Goal: Communication & Community: Answer question/provide support

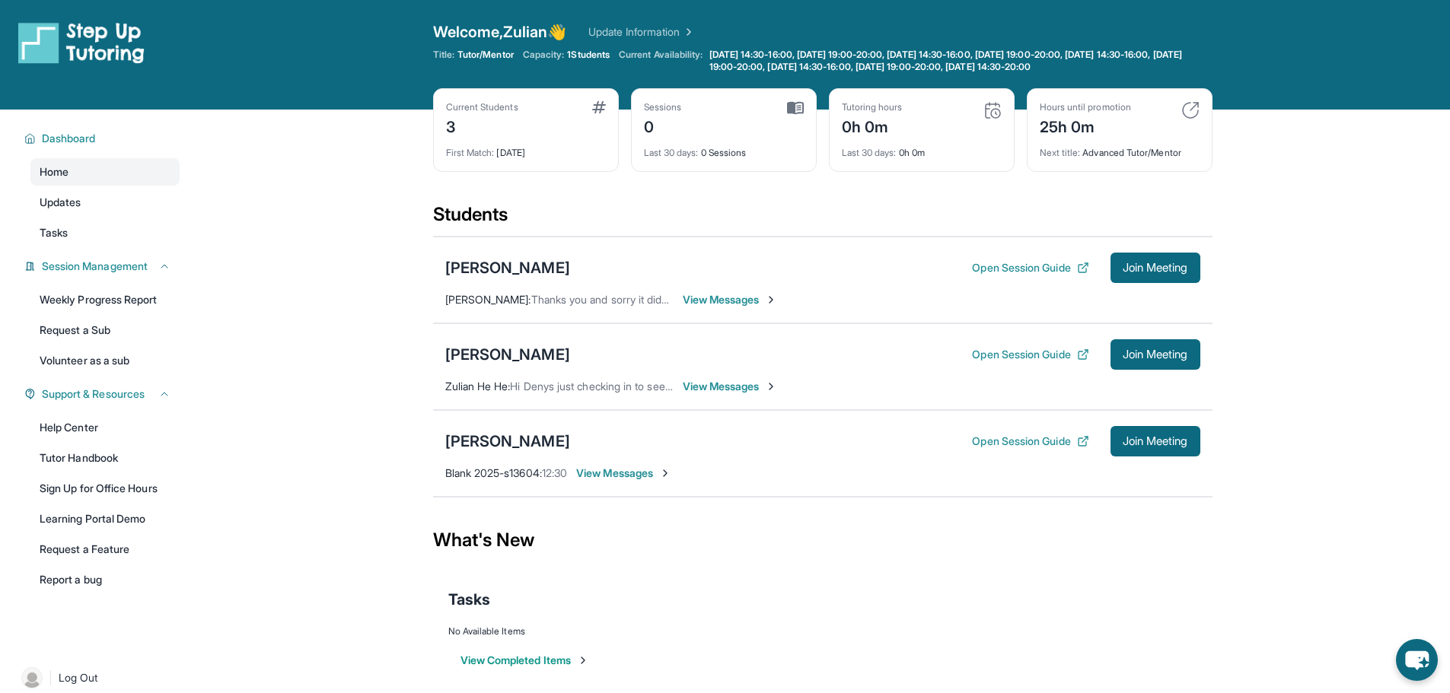
click at [737, 301] on span "View Messages" at bounding box center [730, 299] width 95 height 15
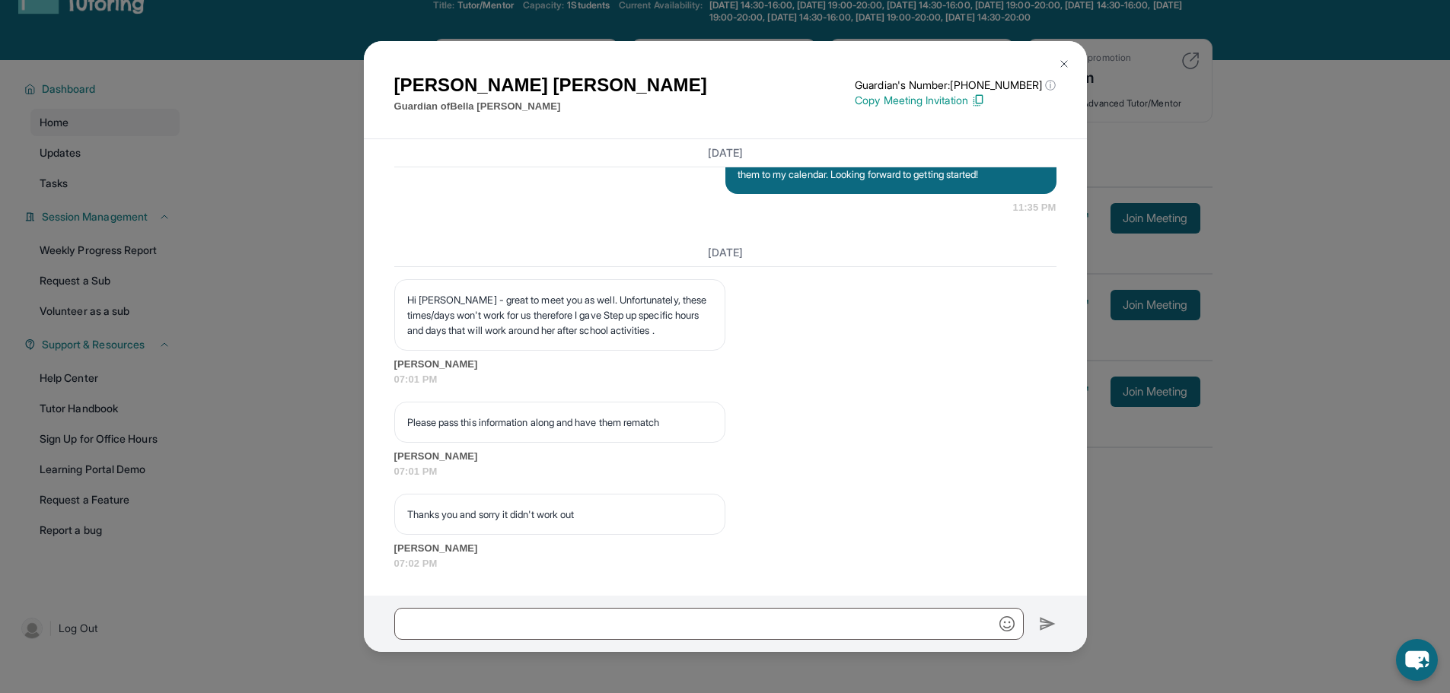
scroll to position [110, 0]
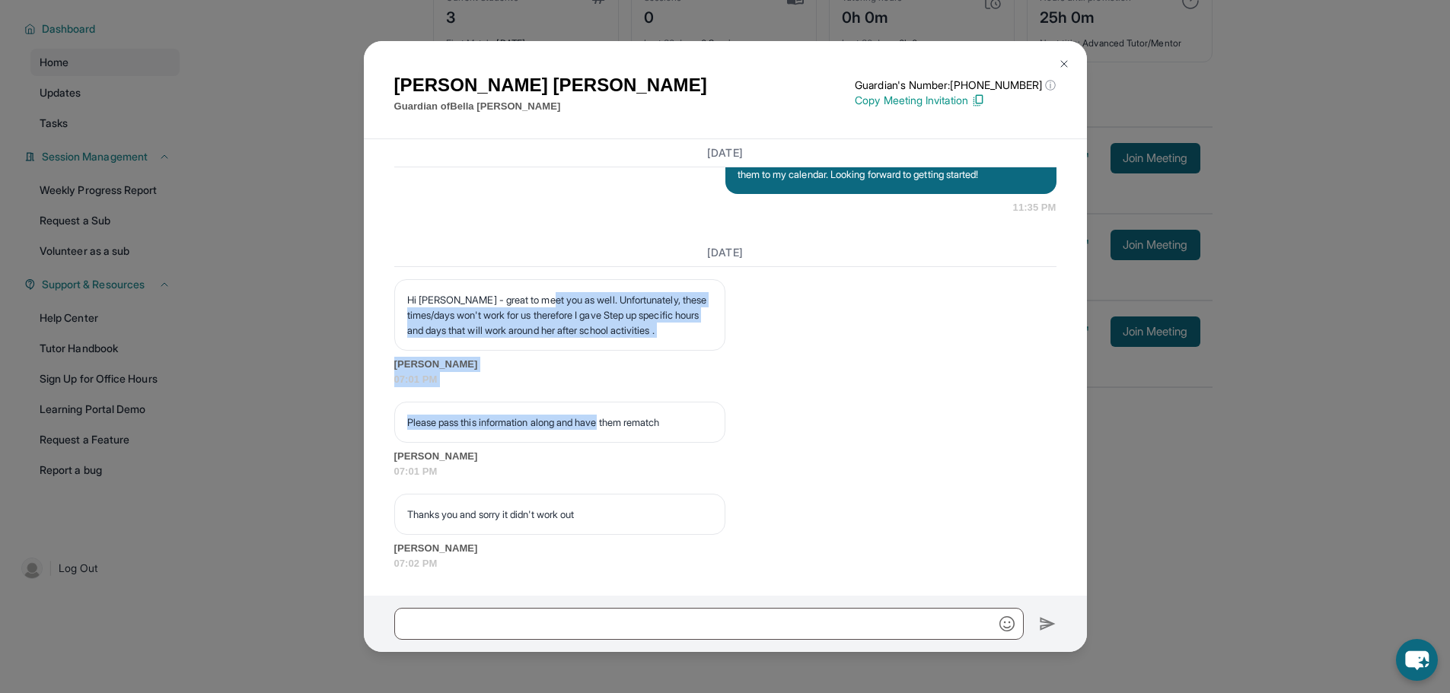
drag, startPoint x: 546, startPoint y: 287, endPoint x: 613, endPoint y: 394, distance: 126.9
click at [613, 392] on div "[DATE] Hi [PERSON_NAME] - great to meet you as well. Unfortunately, these times…" at bounding box center [725, 405] width 662 height 332
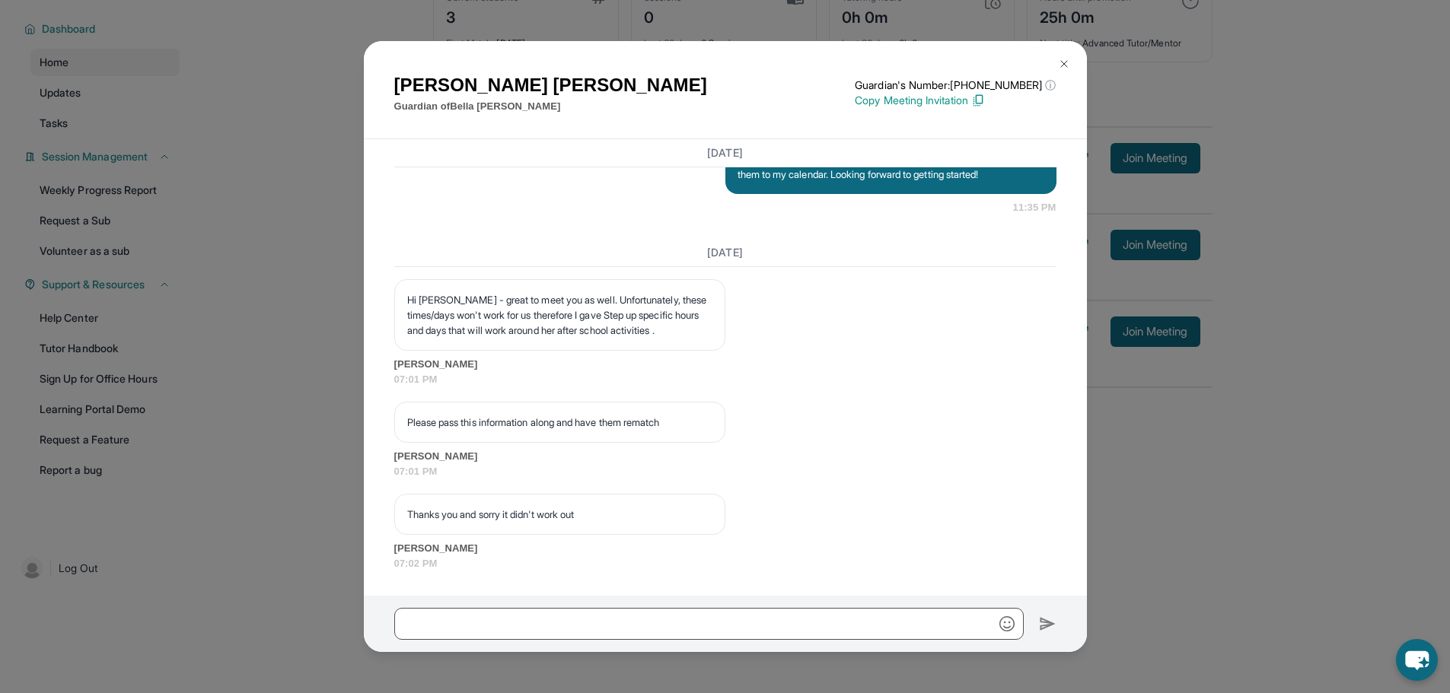
click at [628, 435] on div "Please pass this information along and have them rematch" at bounding box center [559, 422] width 331 height 41
click at [630, 508] on p "Thanks you and sorry it didn't work out" at bounding box center [559, 514] width 305 height 15
click at [629, 508] on p "Thanks you and sorry it didn't work out" at bounding box center [559, 514] width 305 height 15
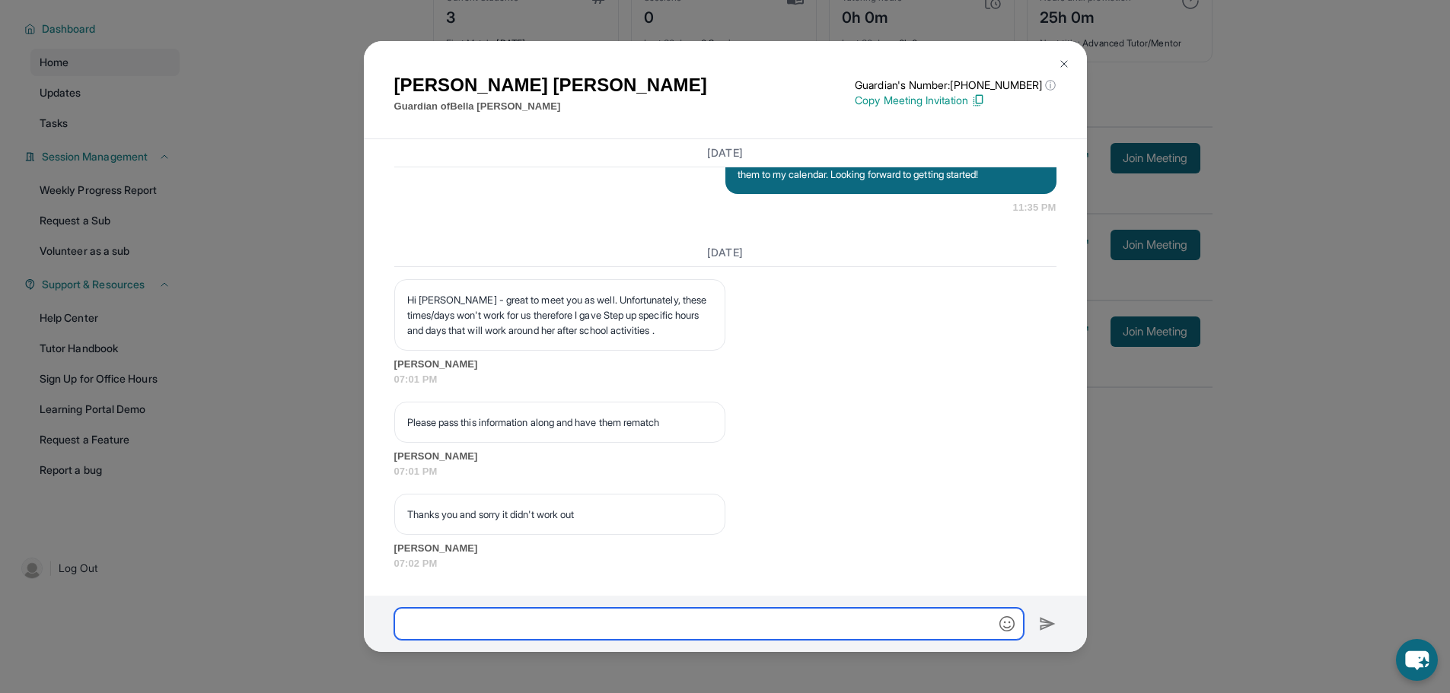
click at [588, 619] on input "text" at bounding box center [708, 624] width 629 height 32
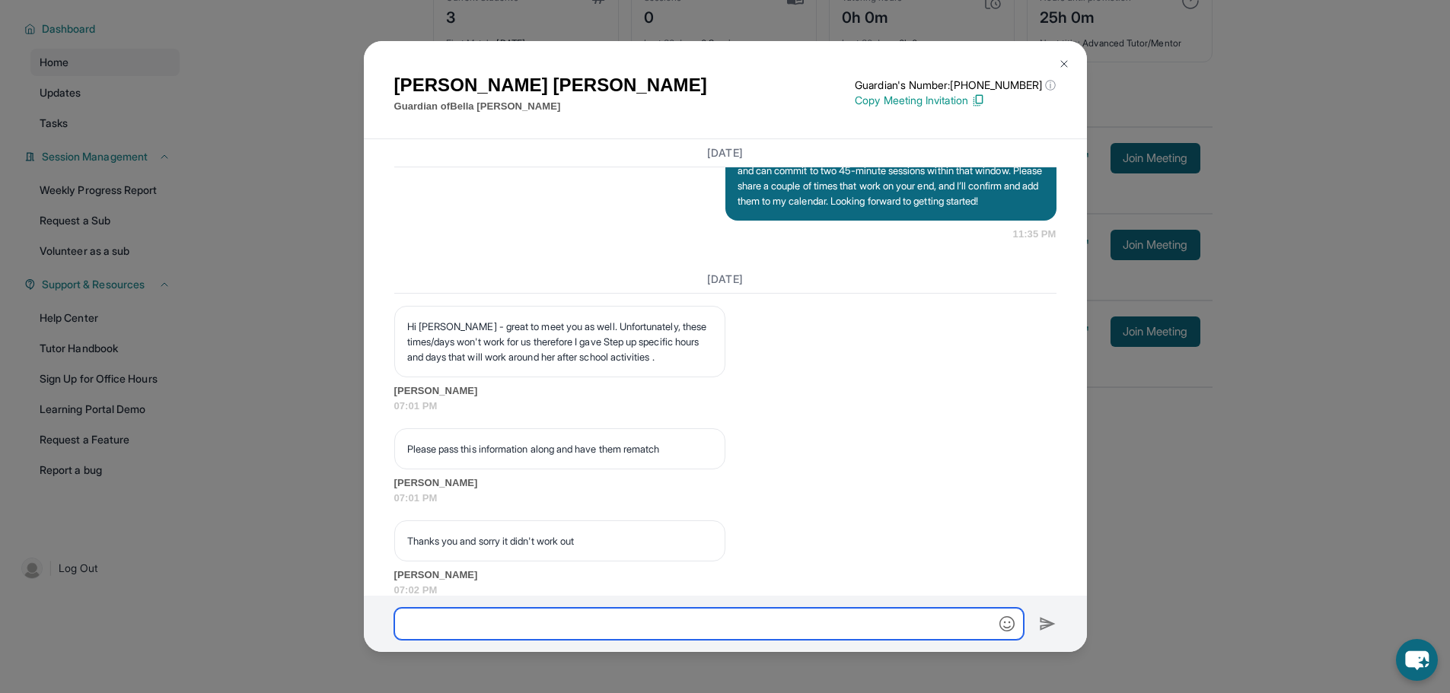
scroll to position [1293, 0]
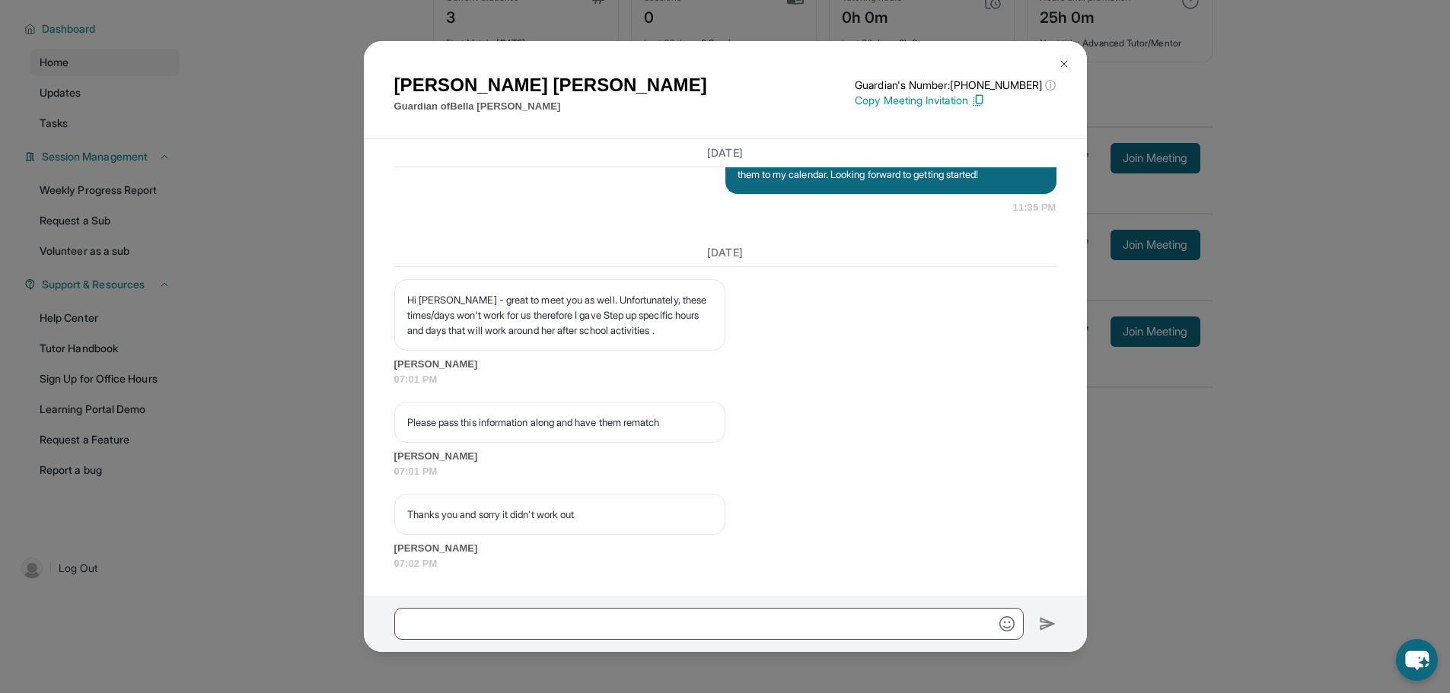
click at [296, 323] on div "[PERSON_NAME] Guardian of [PERSON_NAME] Guardian's Number: [PHONE_NUMBER] ⓘ Thi…" at bounding box center [725, 346] width 1450 height 693
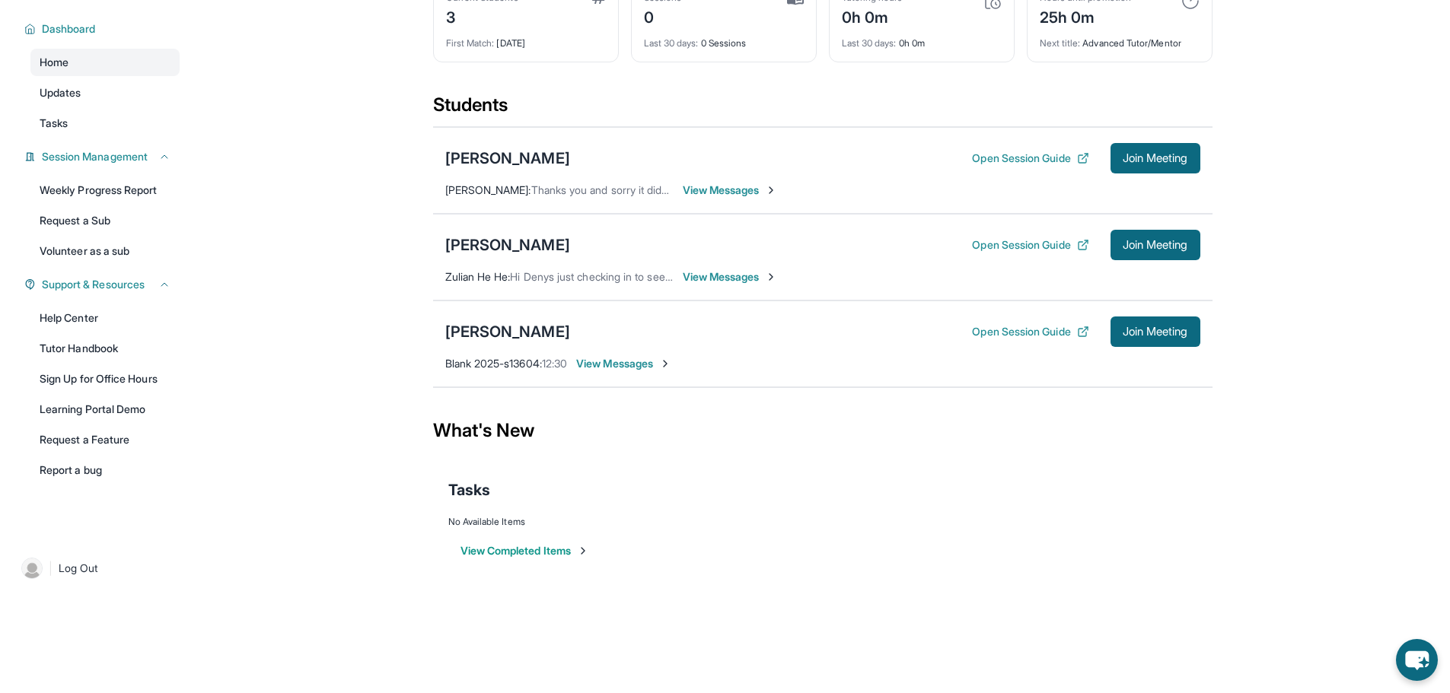
click at [735, 189] on span "View Messages" at bounding box center [730, 190] width 95 height 15
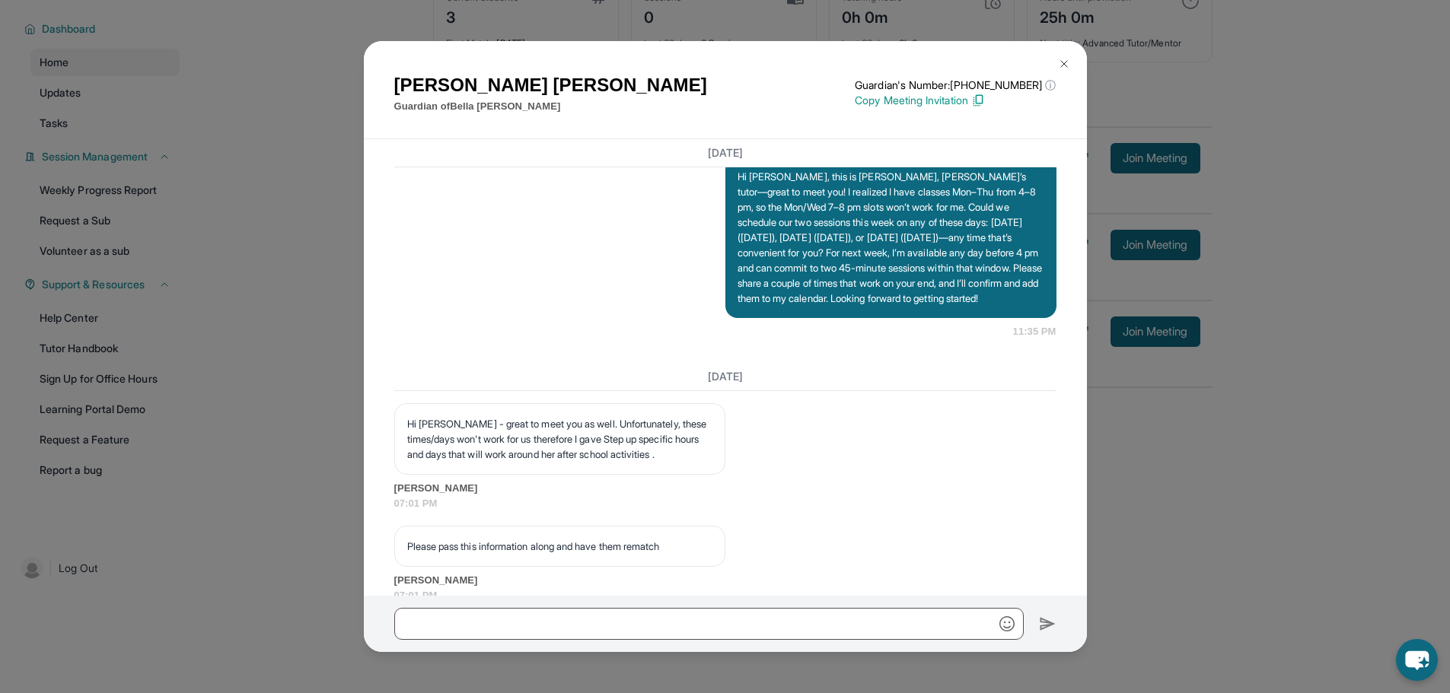
scroll to position [1065, 0]
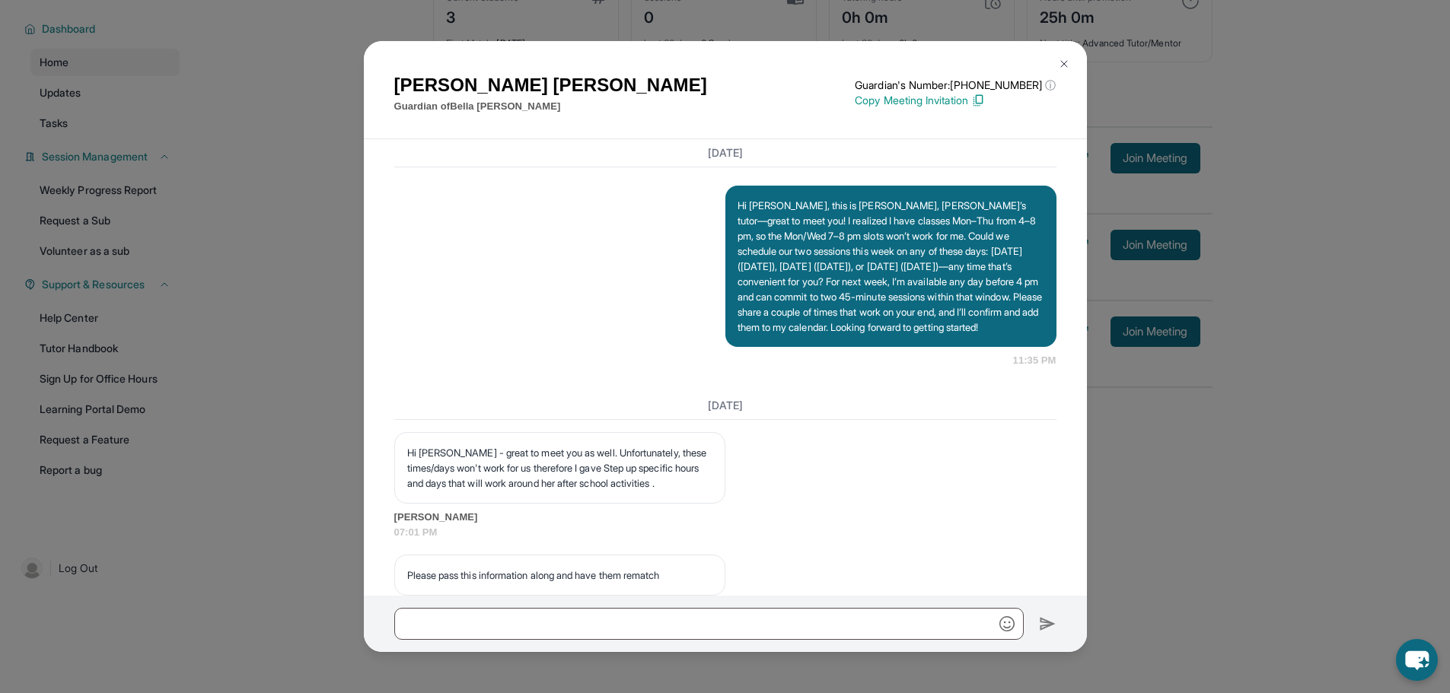
click at [1281, 462] on div "[PERSON_NAME] Guardian of [PERSON_NAME] Guardian's Number: [PHONE_NUMBER] ⓘ Thi…" at bounding box center [725, 346] width 1450 height 693
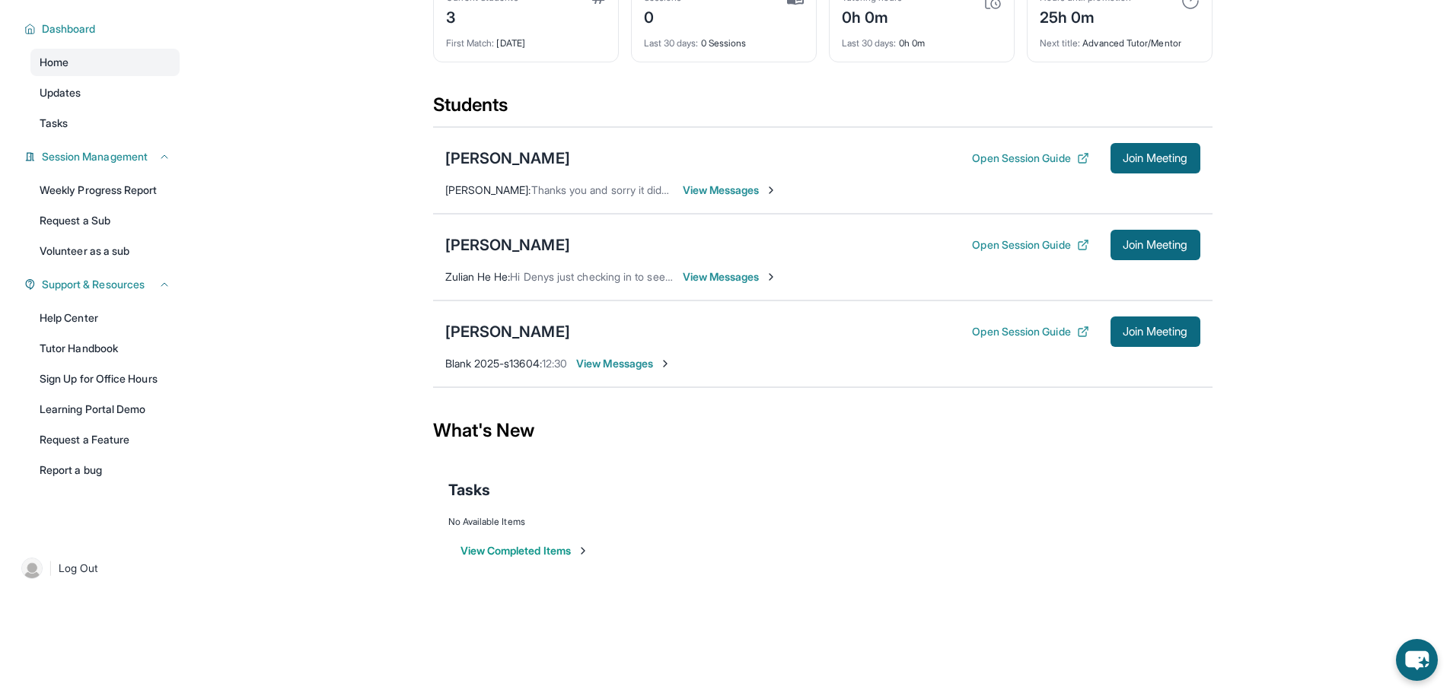
click at [733, 277] on span "View Messages" at bounding box center [730, 276] width 95 height 15
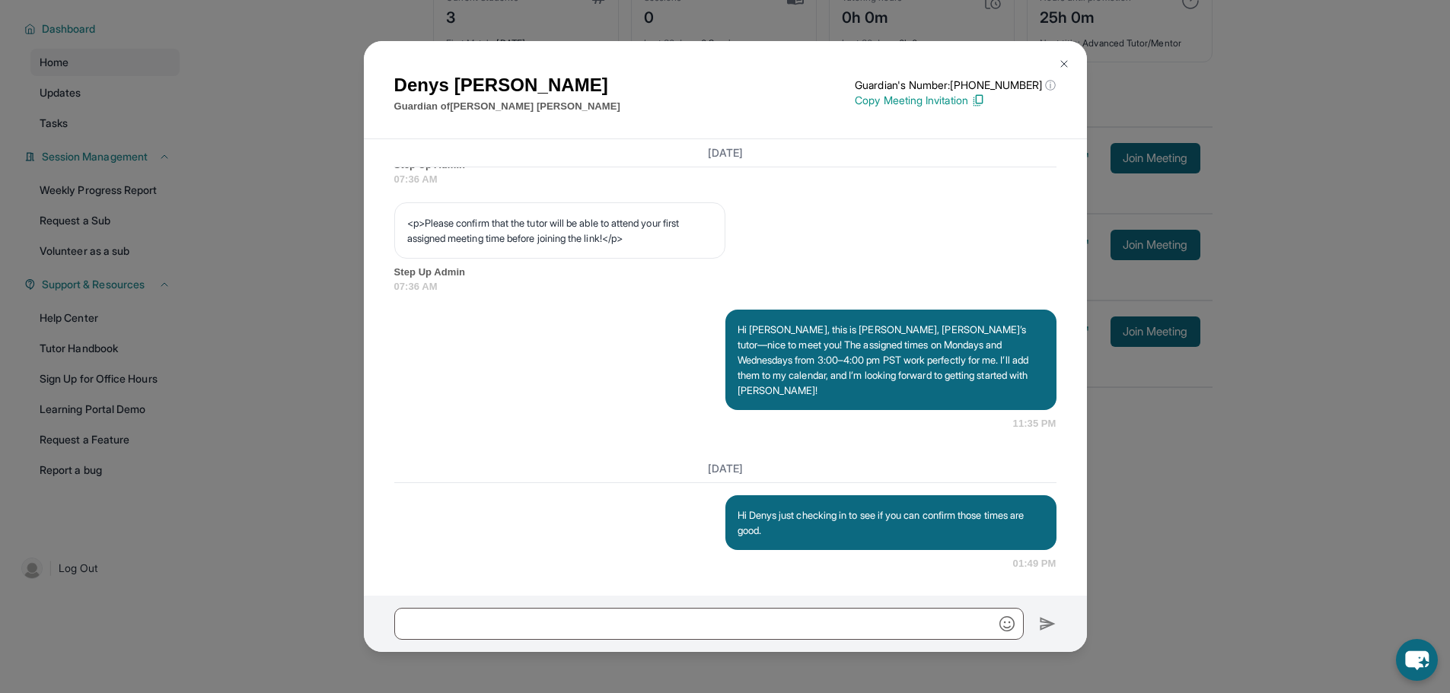
scroll to position [986, 0]
drag, startPoint x: 1224, startPoint y: 422, endPoint x: 1138, endPoint y: 420, distance: 86.0
click at [1223, 423] on div "[PERSON_NAME] Guardian of [PERSON_NAME] Guardian's Number: [PHONE_NUMBER] ⓘ Thi…" at bounding box center [725, 346] width 1450 height 693
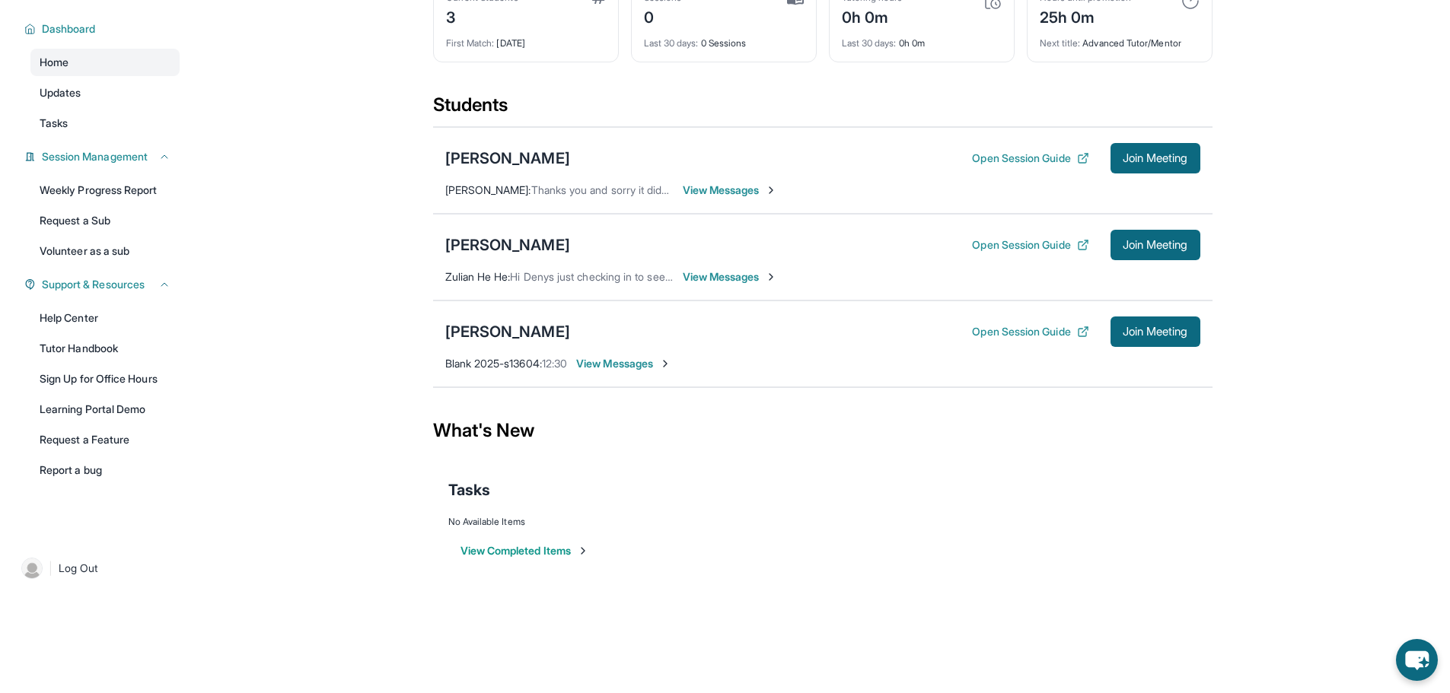
click at [701, 189] on span "View Messages" at bounding box center [730, 190] width 95 height 15
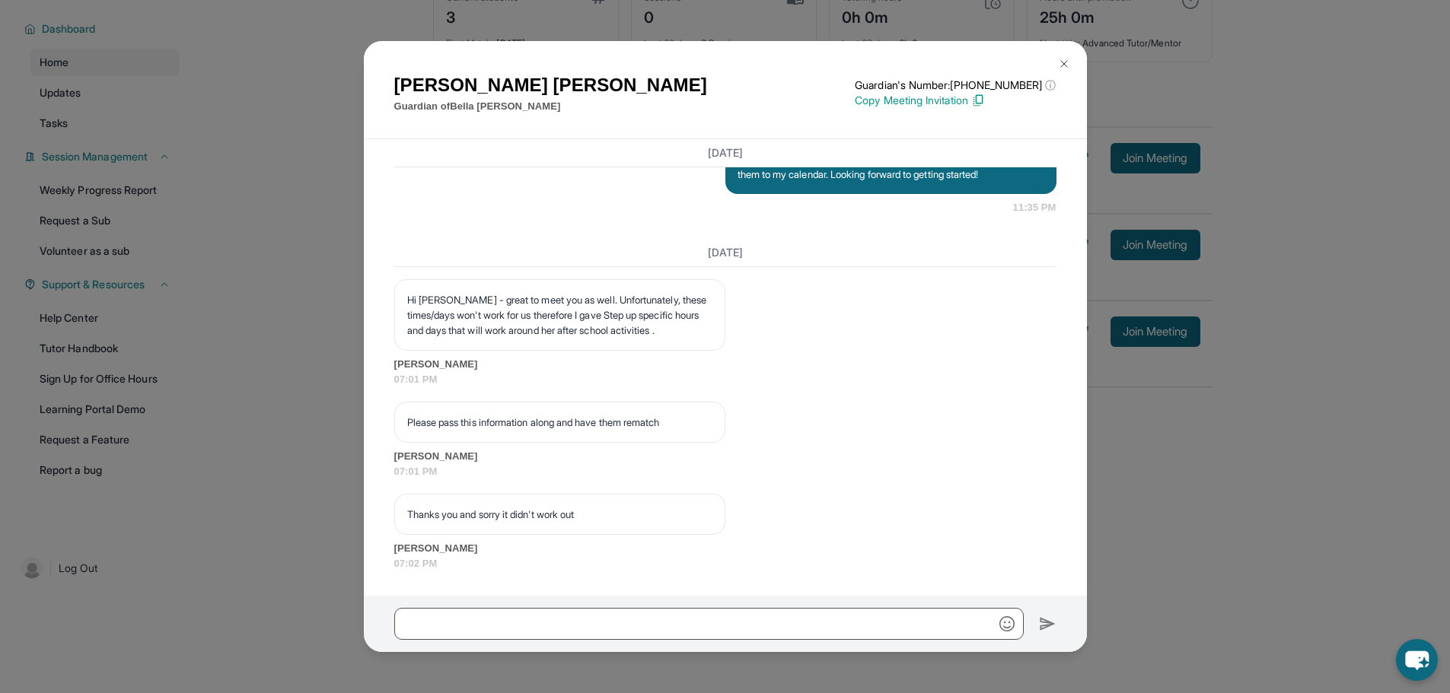
scroll to position [1293, 0]
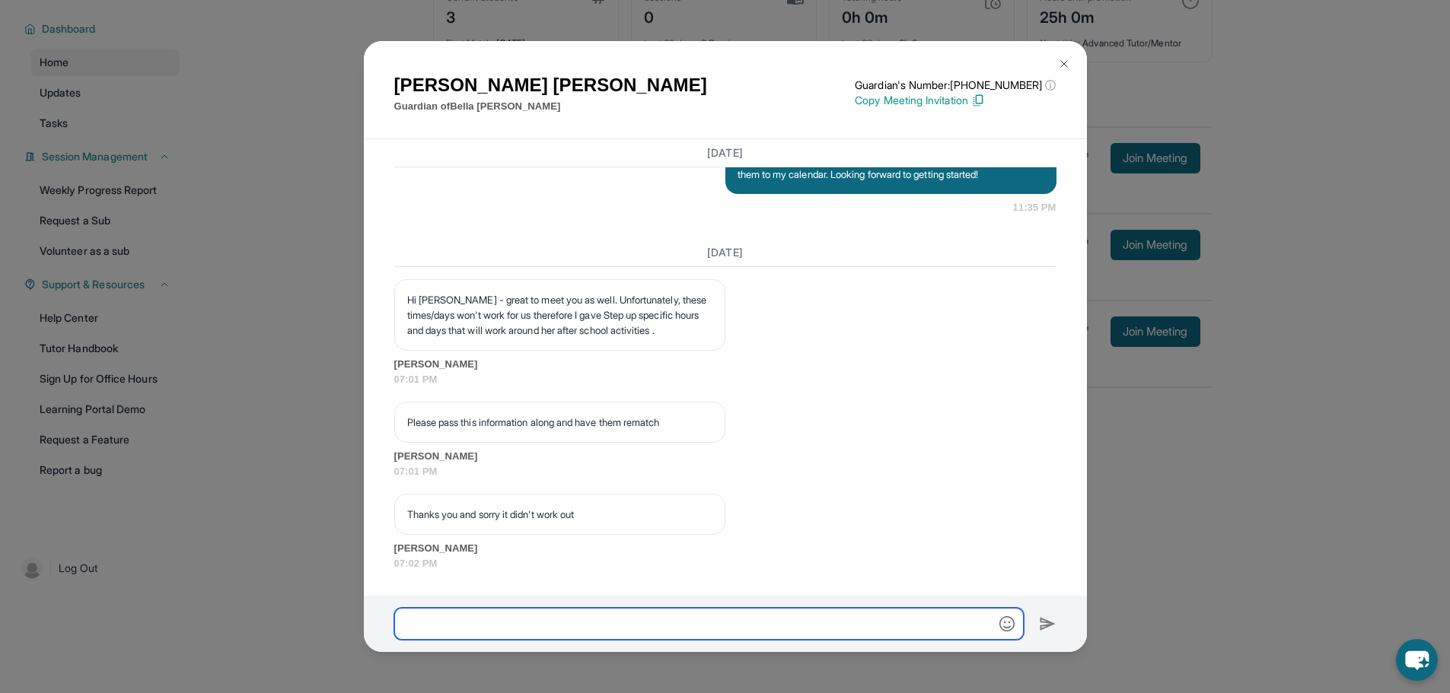
click at [648, 634] on input "text" at bounding box center [708, 624] width 629 height 32
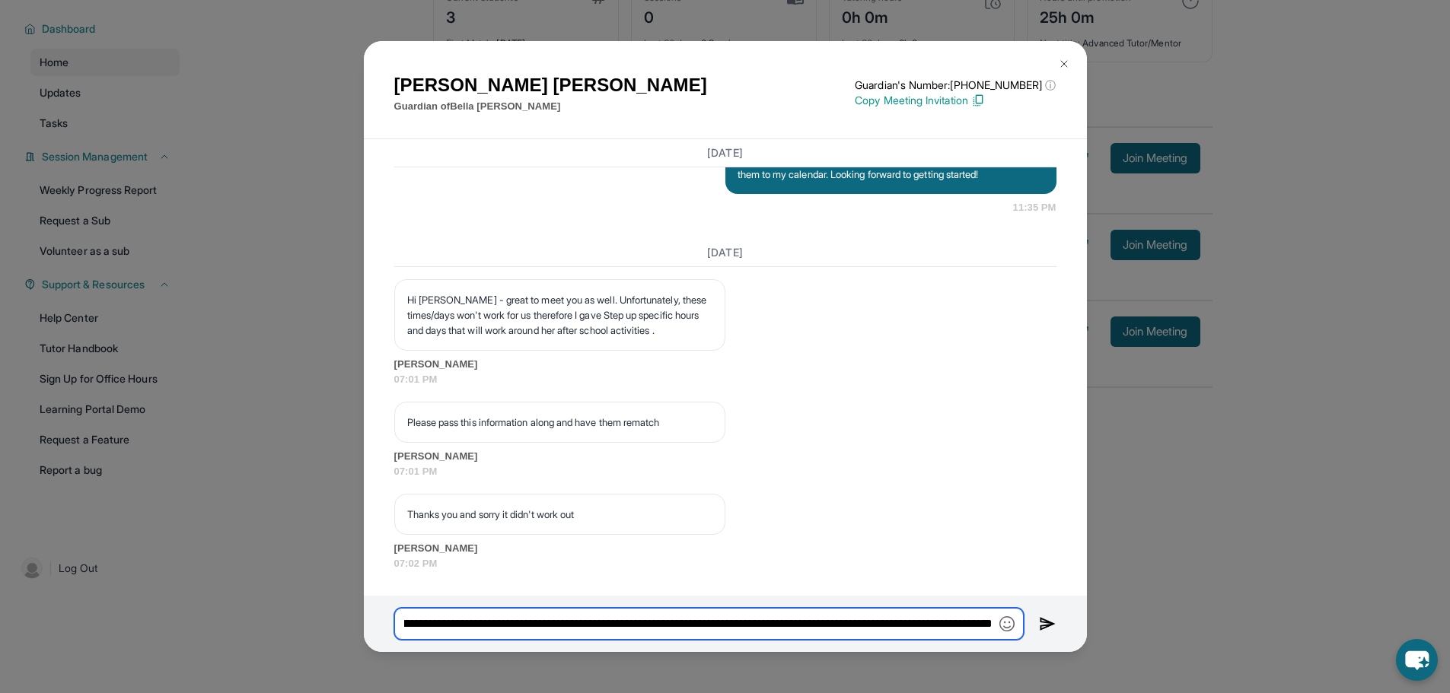
scroll to position [0, 179]
type input "**********"
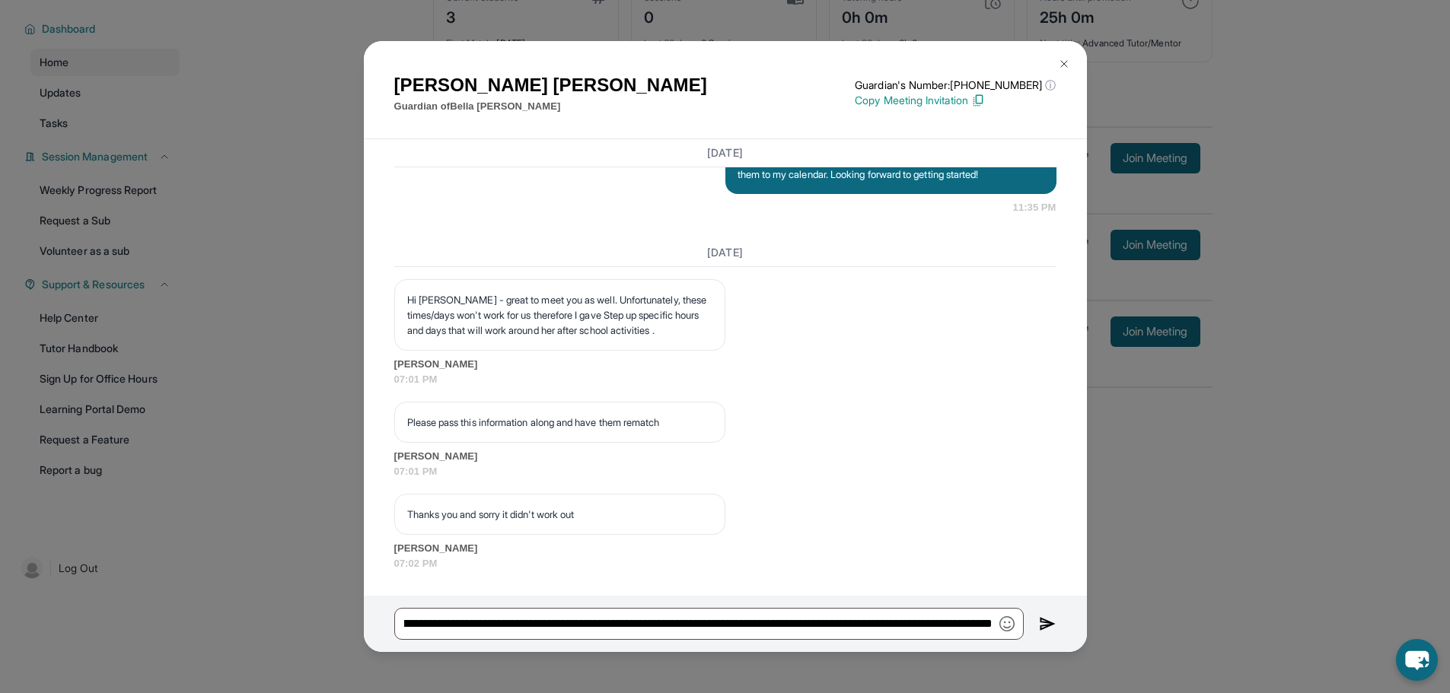
scroll to position [0, 0]
drag, startPoint x: 451, startPoint y: 281, endPoint x: 597, endPoint y: 301, distance: 146.7
click at [596, 300] on p "Hi [PERSON_NAME] - great to meet you as well. Unfortunately, these times/days w…" at bounding box center [559, 315] width 305 height 46
click at [622, 320] on p "Hi [PERSON_NAME] - great to meet you as well. Unfortunately, these times/days w…" at bounding box center [559, 315] width 305 height 46
click at [623, 320] on p "Hi [PERSON_NAME] - great to meet you as well. Unfortunately, these times/days w…" at bounding box center [559, 315] width 305 height 46
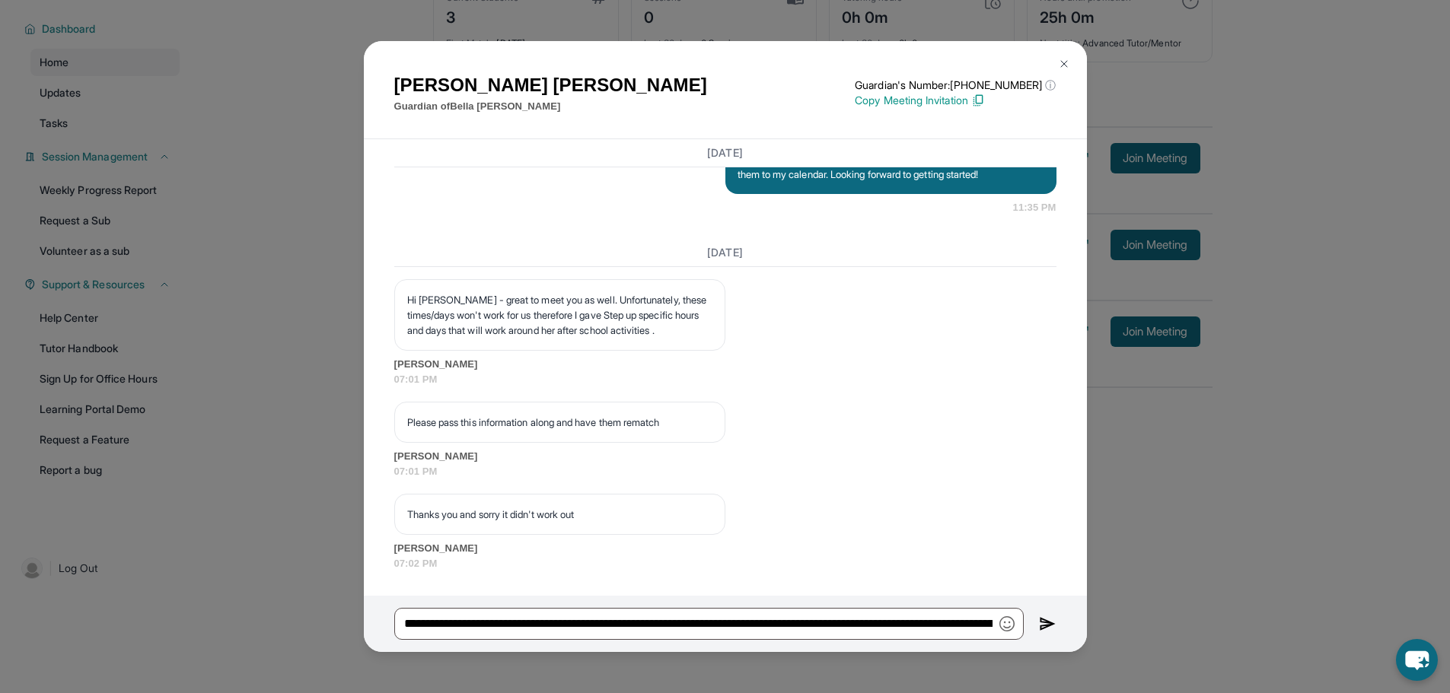
click at [602, 305] on p "Hi [PERSON_NAME] - great to meet you as well. Unfortunately, these times/days w…" at bounding box center [559, 315] width 305 height 46
click at [575, 323] on p "Hi [PERSON_NAME] - great to meet you as well. Unfortunately, these times/days w…" at bounding box center [559, 315] width 305 height 46
drag, startPoint x: 524, startPoint y: 297, endPoint x: 679, endPoint y: 304, distance: 155.4
click at [679, 304] on p "Hi [PERSON_NAME] - great to meet you as well. Unfortunately, these times/days w…" at bounding box center [559, 315] width 305 height 46
click at [677, 323] on p "Hi [PERSON_NAME] - great to meet you as well. Unfortunately, these times/days w…" at bounding box center [559, 315] width 305 height 46
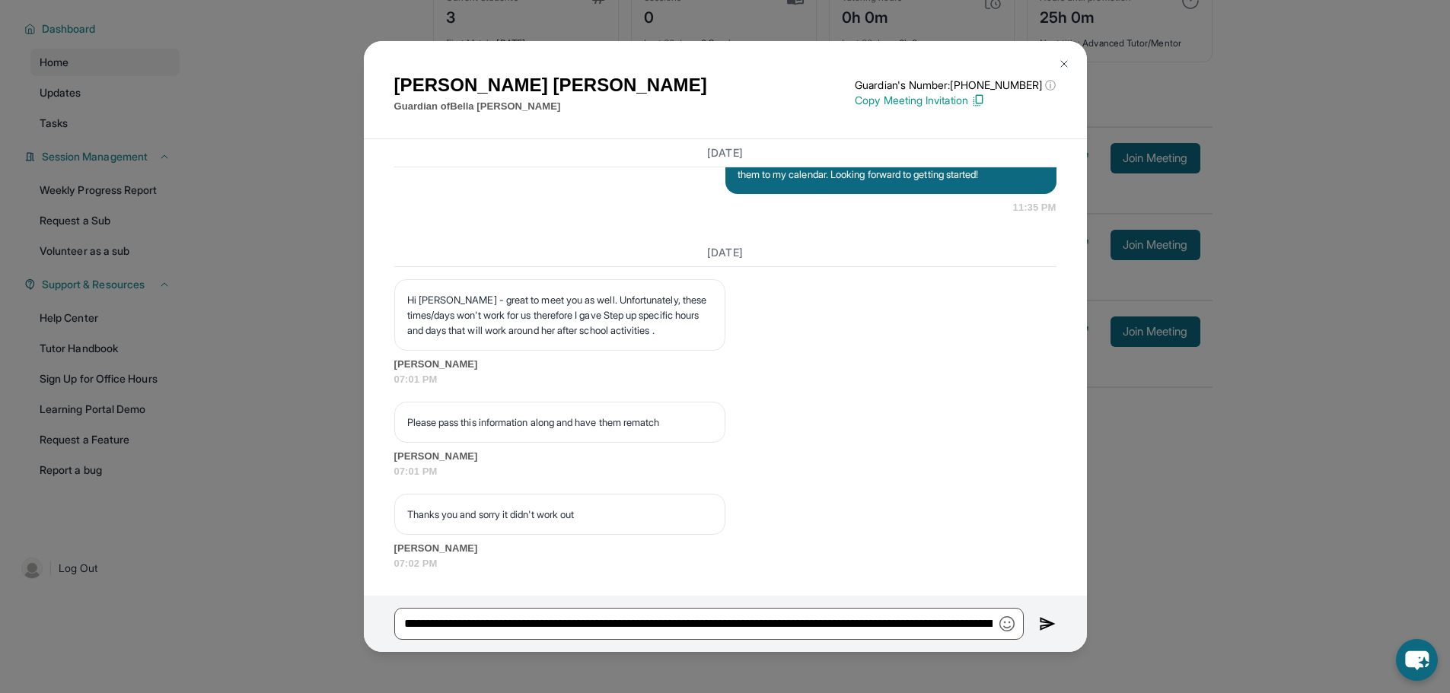
click at [677, 314] on p "Hi [PERSON_NAME] - great to meet you as well. Unfortunately, these times/days w…" at bounding box center [559, 315] width 305 height 46
click at [674, 315] on p "Hi [PERSON_NAME] - great to meet you as well. Unfortunately, these times/days w…" at bounding box center [559, 315] width 305 height 46
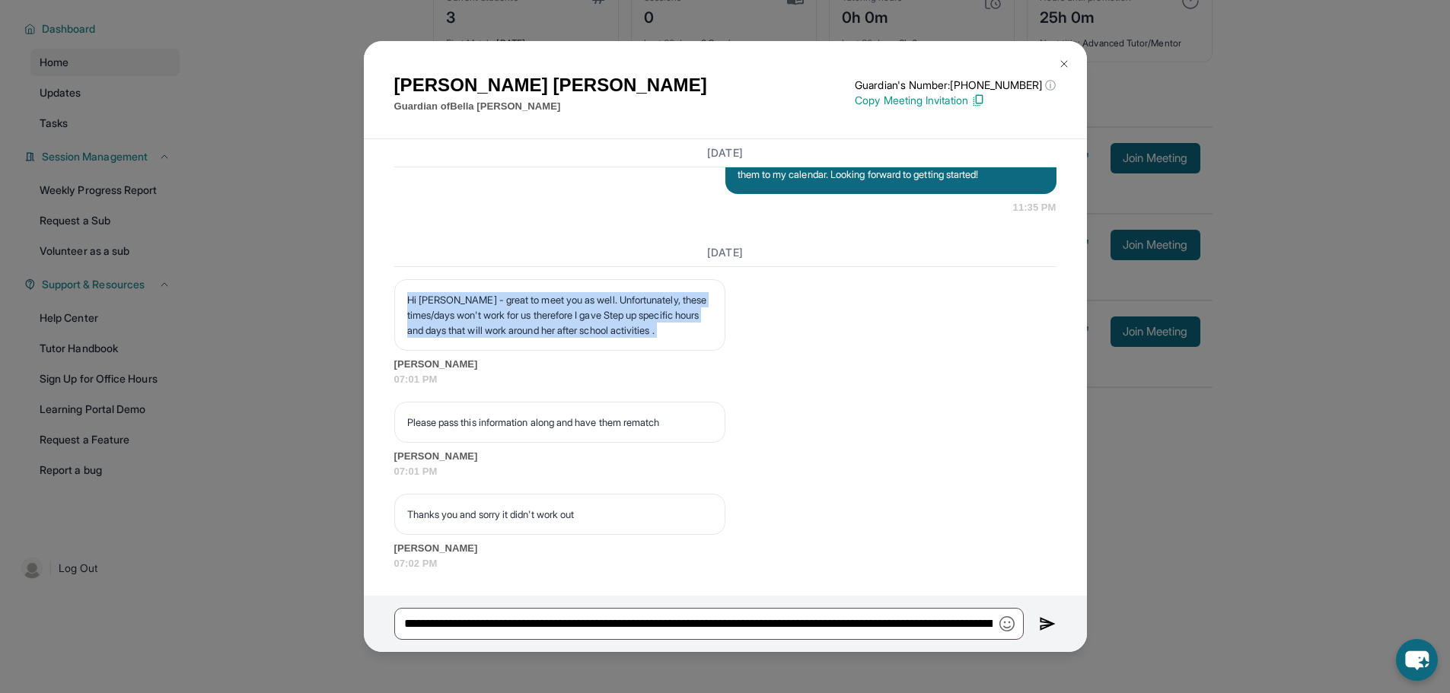
click at [674, 315] on p "Hi [PERSON_NAME] - great to meet you as well. Unfortunately, these times/days w…" at bounding box center [559, 315] width 305 height 46
click at [704, 346] on div "Hi [PERSON_NAME] - great to meet you as well. Unfortunately, these times/days w…" at bounding box center [559, 315] width 331 height 72
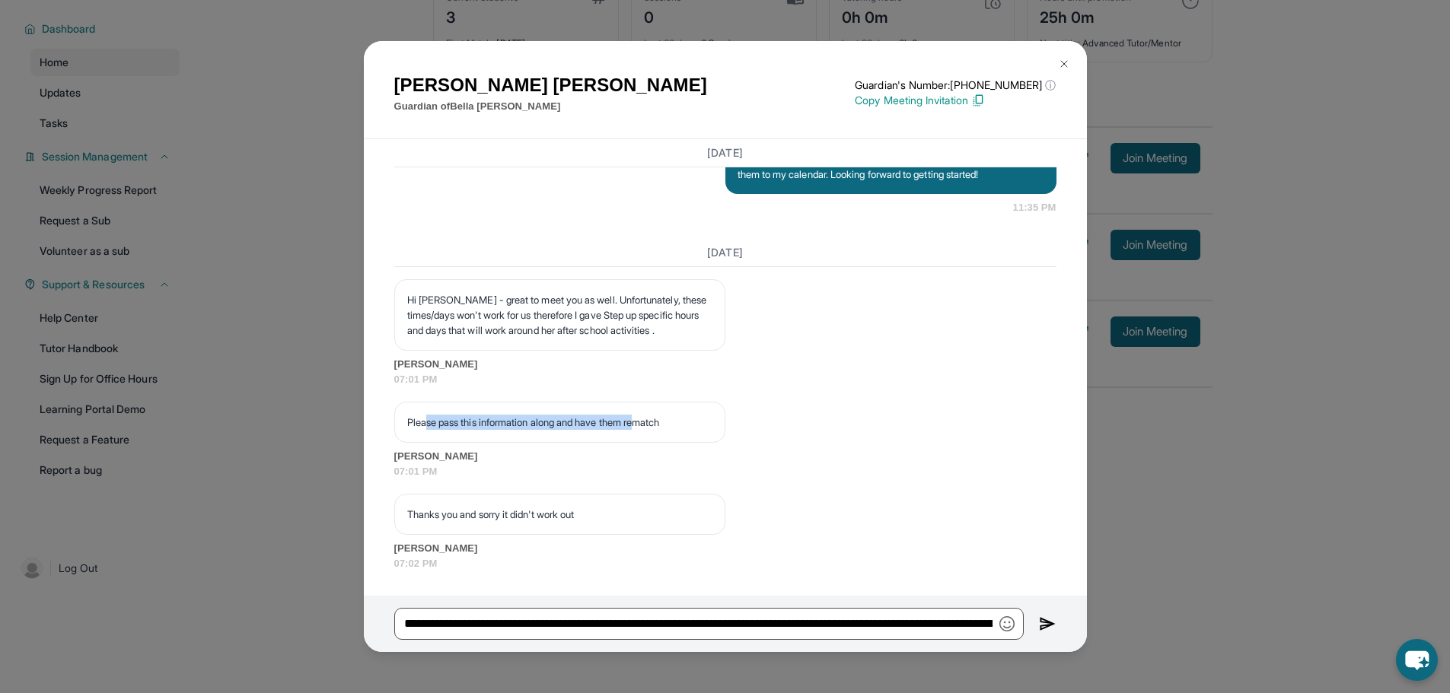
drag, startPoint x: 425, startPoint y: 426, endPoint x: 654, endPoint y: 422, distance: 228.4
click at [654, 422] on p "Please pass this information along and have them rematch" at bounding box center [559, 422] width 305 height 15
click at [671, 435] on div "Please pass this information along and have them rematch" at bounding box center [559, 422] width 331 height 41
click at [664, 412] on div "Please pass this information along and have them rematch" at bounding box center [559, 422] width 331 height 41
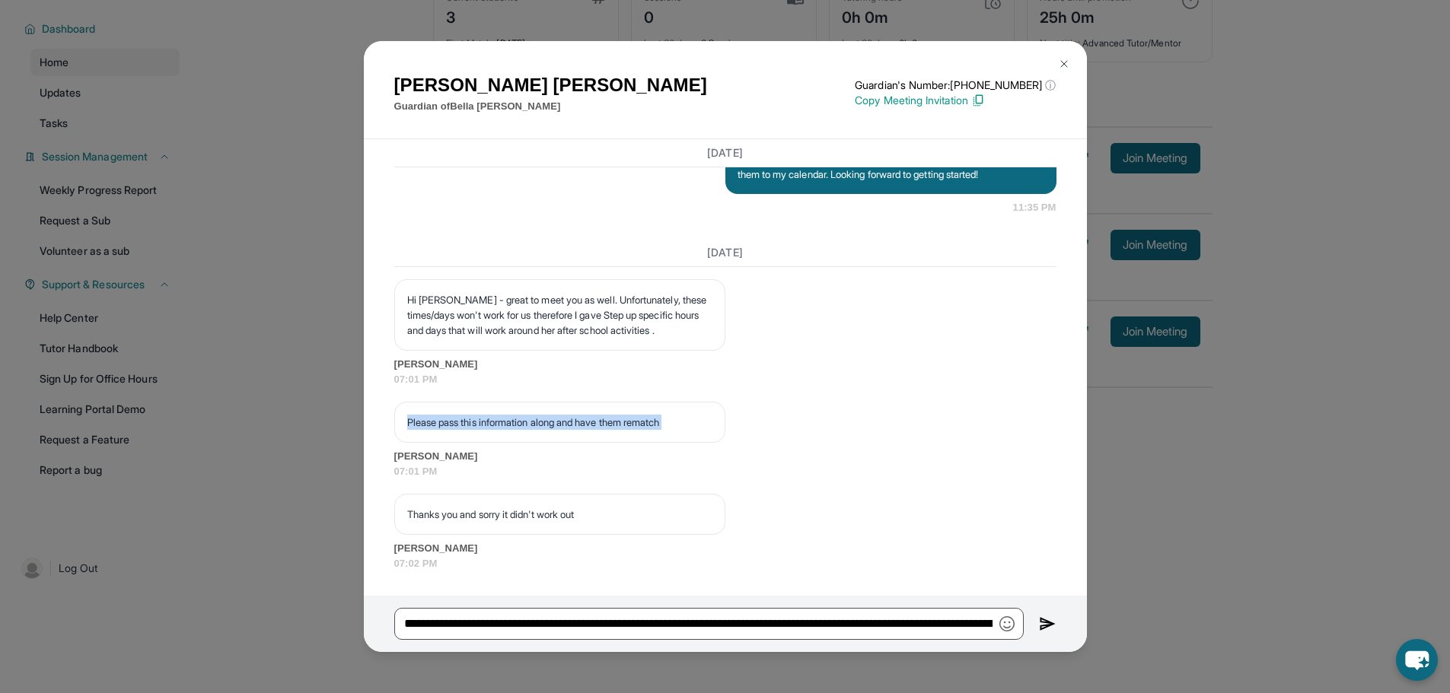
click at [664, 412] on div "Please pass this information along and have them rematch" at bounding box center [559, 422] width 331 height 41
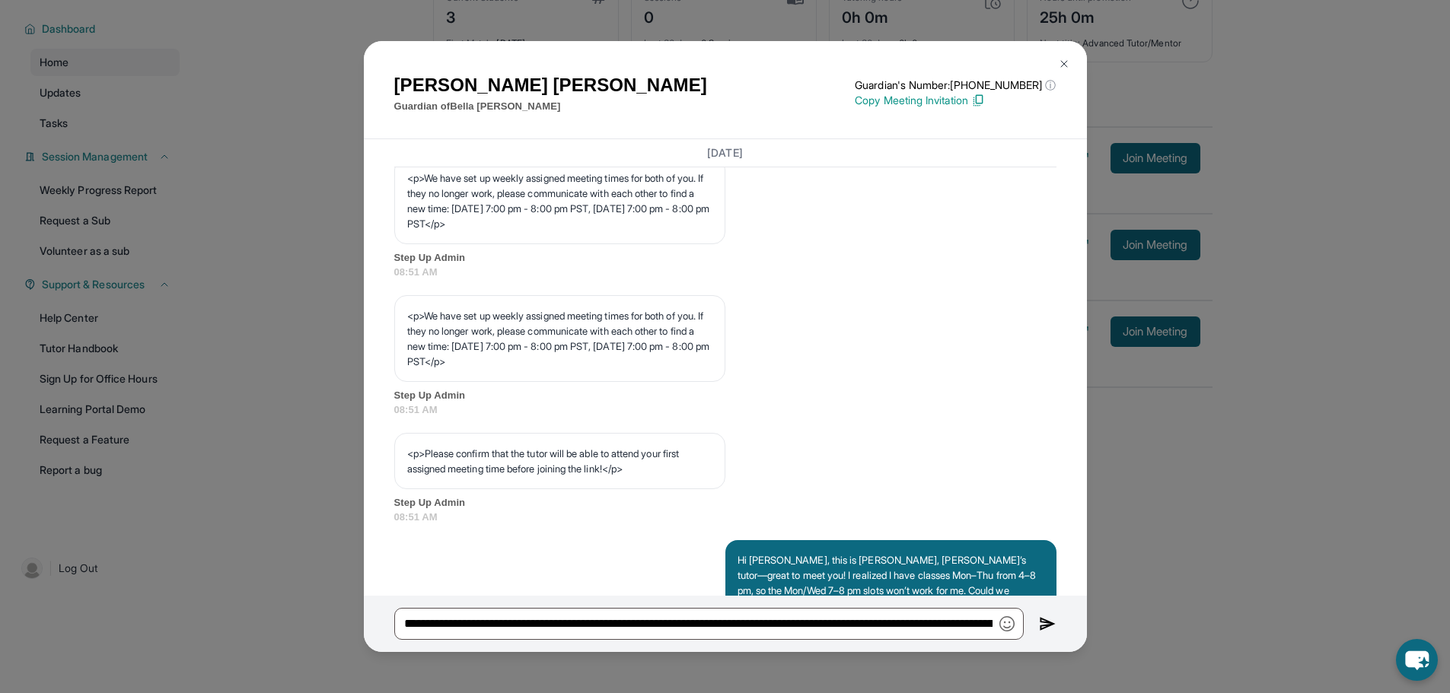
scroll to position [684, 0]
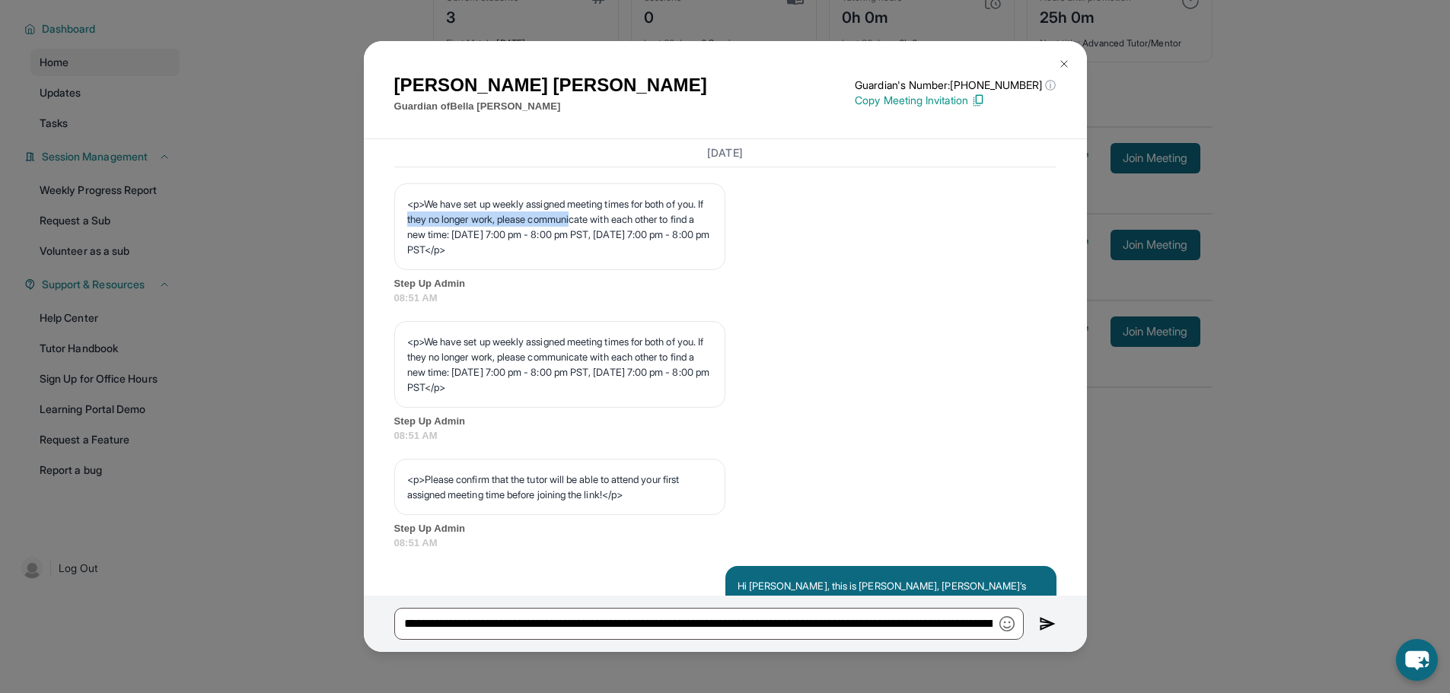
drag, startPoint x: 448, startPoint y: 267, endPoint x: 625, endPoint y: 268, distance: 176.6
click at [617, 257] on p "<p>We have set up weekly assigned meeting times for both of you. If they no lon…" at bounding box center [559, 226] width 305 height 61
drag, startPoint x: 533, startPoint y: 287, endPoint x: 568, endPoint y: 300, distance: 36.6
click at [565, 257] on p "<p>We have set up weekly assigned meeting times for both of you. If they no lon…" at bounding box center [559, 226] width 305 height 61
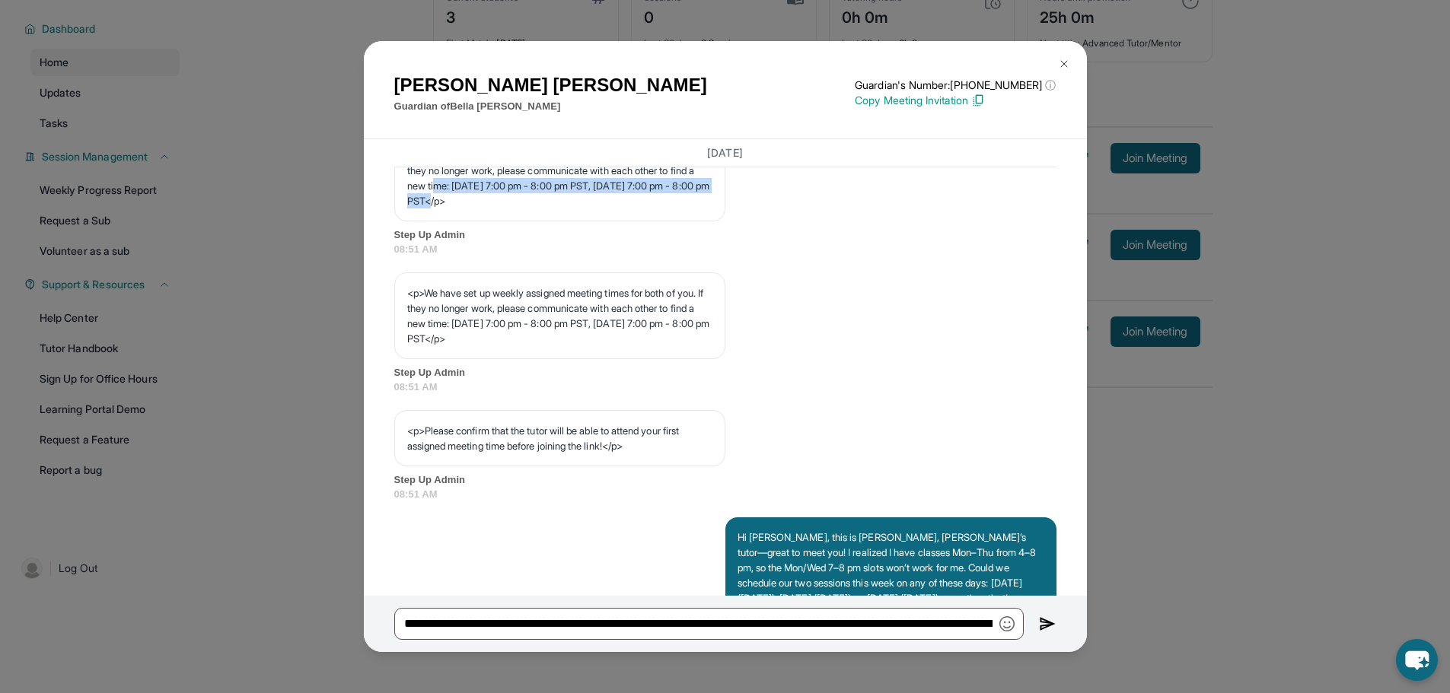
scroll to position [760, 0]
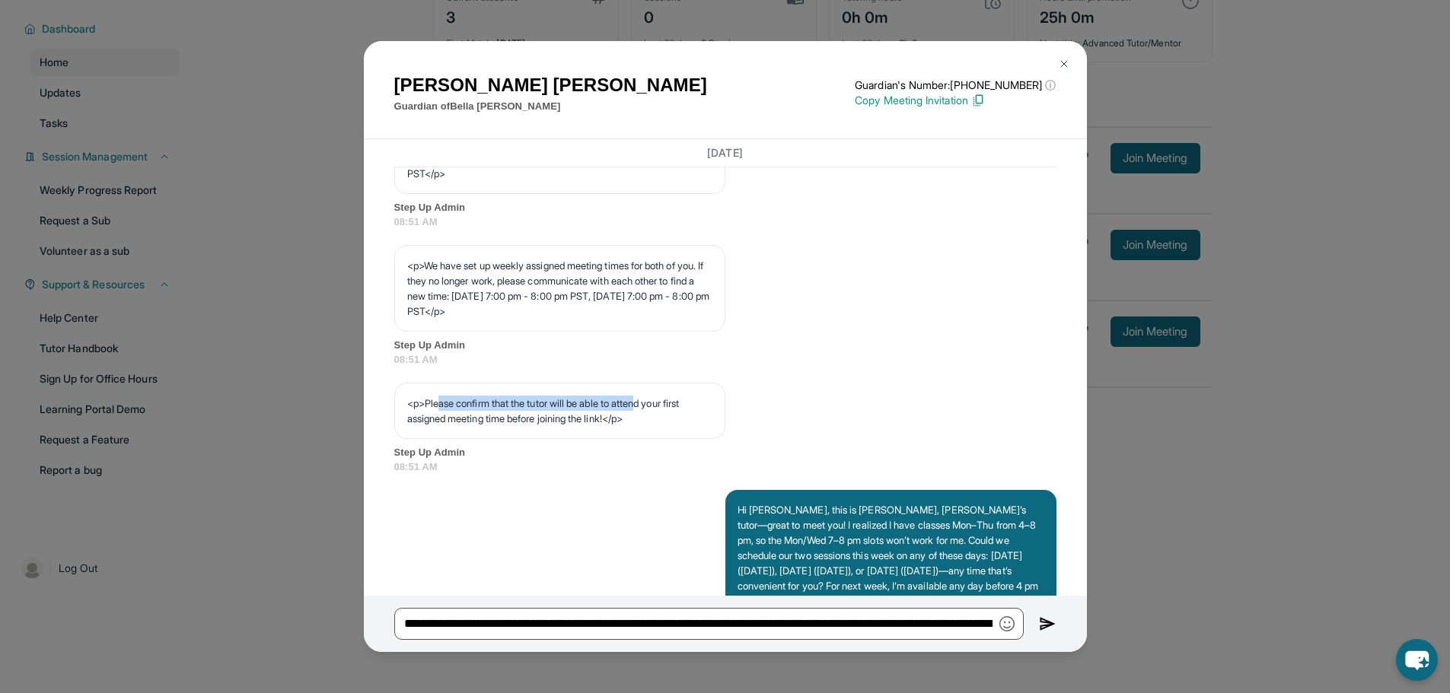
drag, startPoint x: 441, startPoint y: 444, endPoint x: 656, endPoint y: 445, distance: 214.6
click at [656, 426] on p "<p>Please confirm that the tutor will be able to attend your first assigned mee…" at bounding box center [559, 411] width 305 height 30
click at [668, 426] on p "<p>Please confirm that the tutor will be able to attend your first assigned mee…" at bounding box center [559, 411] width 305 height 30
drag, startPoint x: 638, startPoint y: 465, endPoint x: 456, endPoint y: 449, distance: 183.3
click at [459, 426] on p "<p>Please confirm that the tutor will be able to attend your first assigned mee…" at bounding box center [559, 411] width 305 height 30
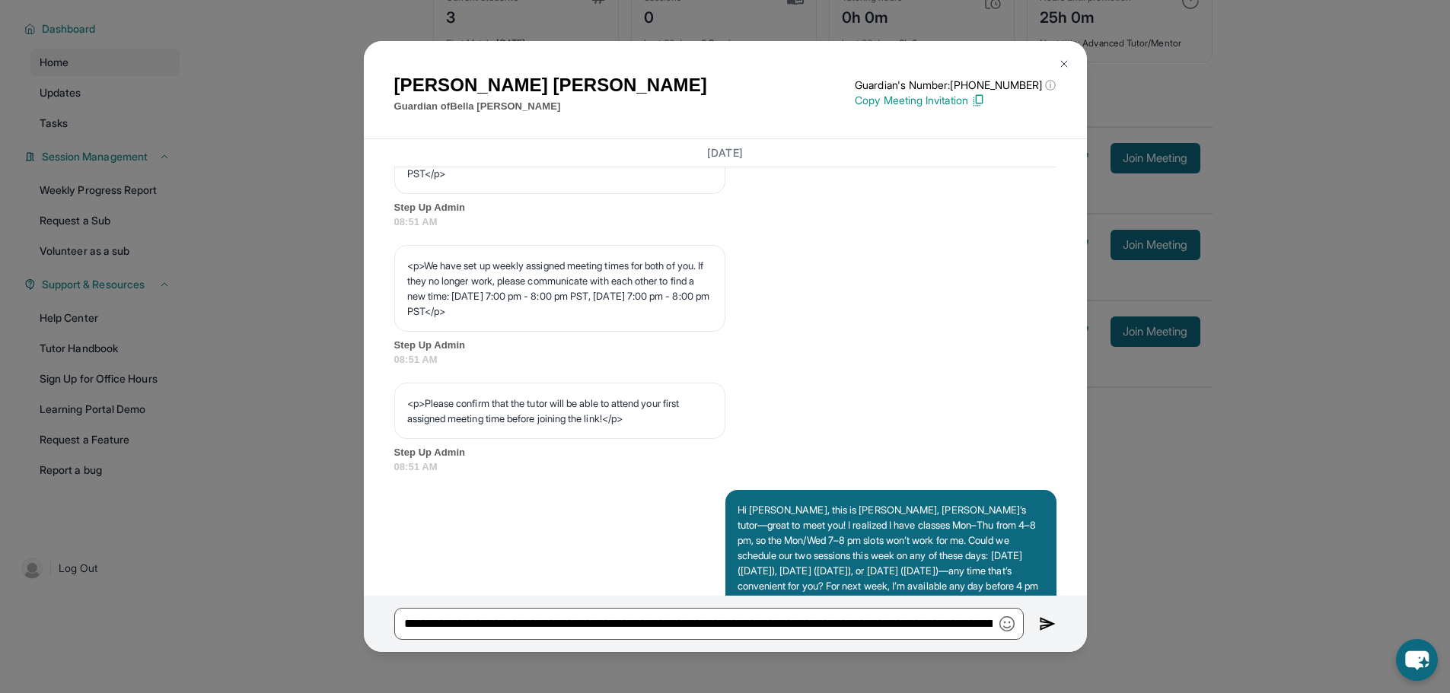
click at [495, 475] on div "<p>Please confirm that the tutor will be able to attend your first assigned mee…" at bounding box center [725, 429] width 662 height 92
drag, startPoint x: 464, startPoint y: 441, endPoint x: 626, endPoint y: 468, distance: 163.5
click at [626, 426] on p "<p>Please confirm that the tutor will be able to attend your first assigned mee…" at bounding box center [559, 411] width 305 height 30
click at [632, 439] on div "<p>Please confirm that the tutor will be able to attend your first assigned mee…" at bounding box center [559, 411] width 331 height 56
drag, startPoint x: 605, startPoint y: 457, endPoint x: 490, endPoint y: 446, distance: 115.4
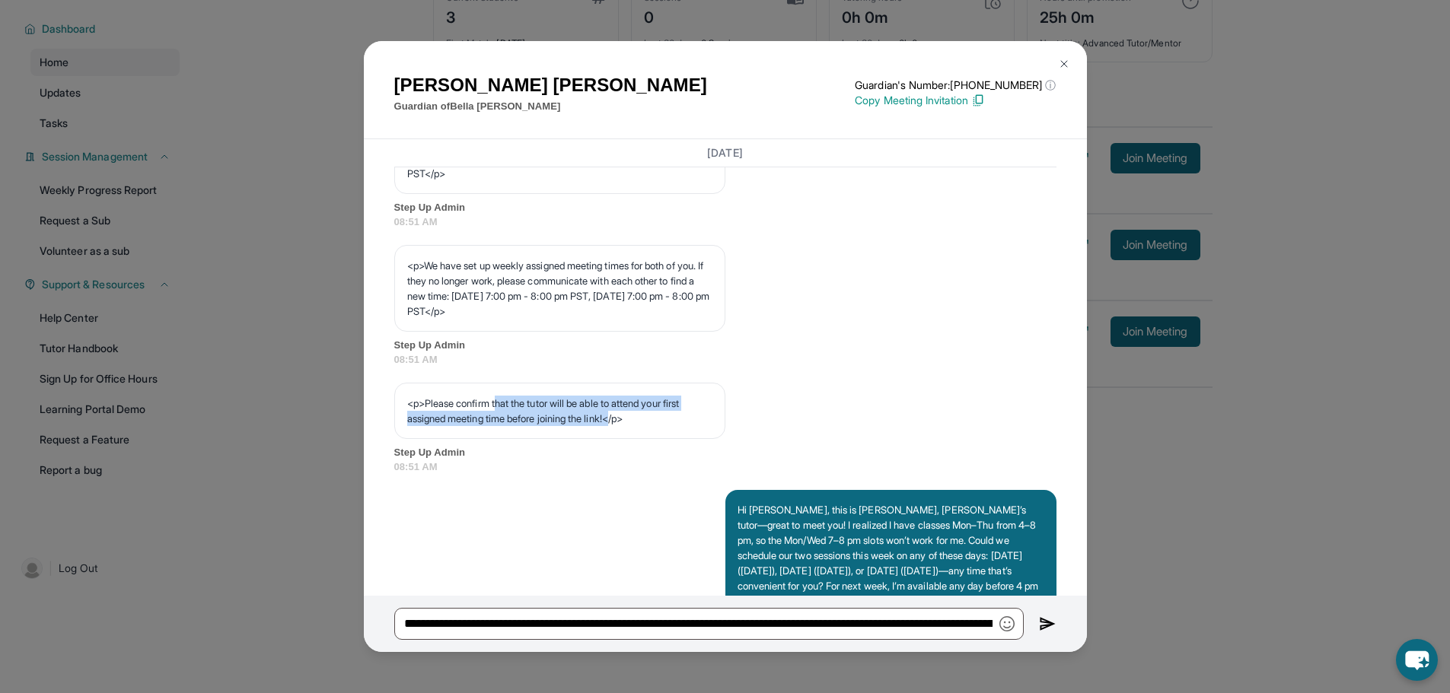
click at [492, 426] on p "<p>Please confirm that the tutor will be able to attend your first assigned mee…" at bounding box center [559, 411] width 305 height 30
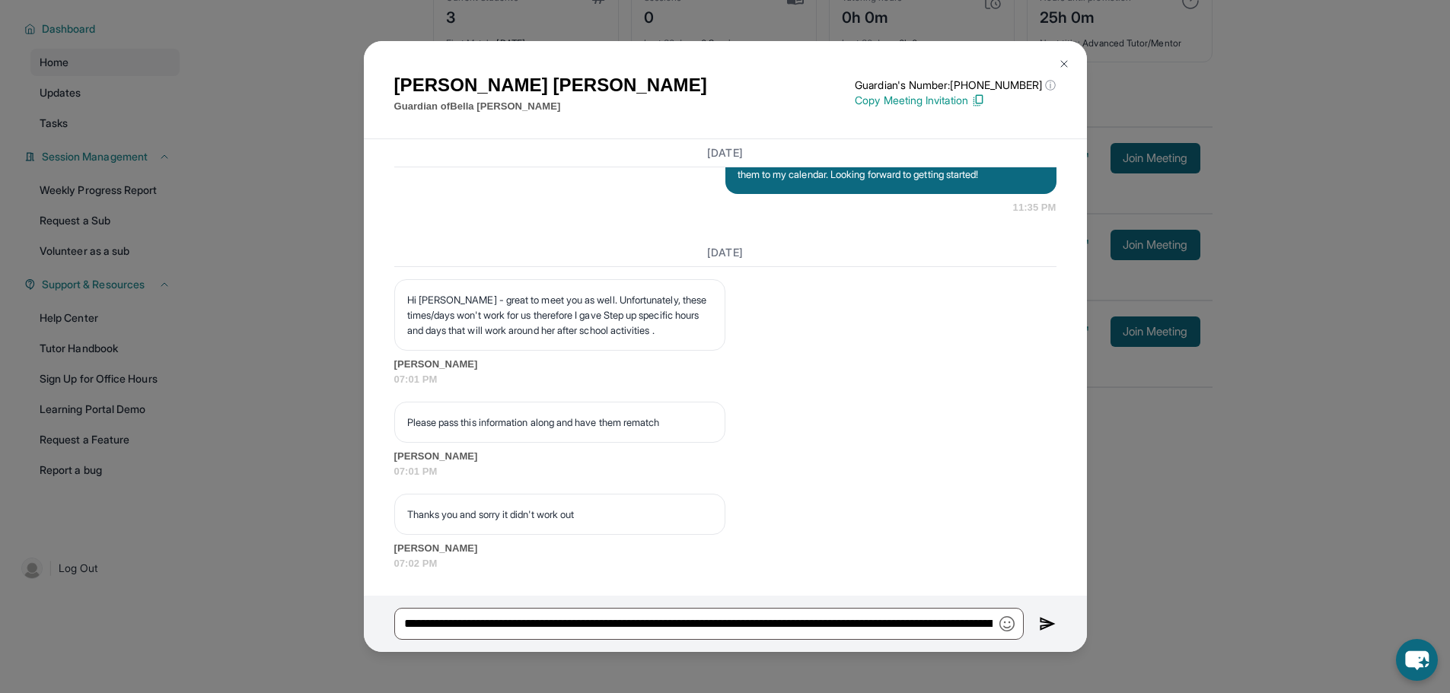
scroll to position [1293, 0]
drag, startPoint x: 447, startPoint y: 285, endPoint x: 642, endPoint y: 286, distance: 195.6
click at [642, 292] on p "Hi [PERSON_NAME] - great to meet you as well. Unfortunately, these times/days w…" at bounding box center [559, 315] width 305 height 46
drag, startPoint x: 658, startPoint y: 306, endPoint x: 644, endPoint y: 313, distance: 16.0
click at [658, 307] on p "Hi [PERSON_NAME] - great to meet you as well. Unfortunately, these times/days w…" at bounding box center [559, 315] width 305 height 46
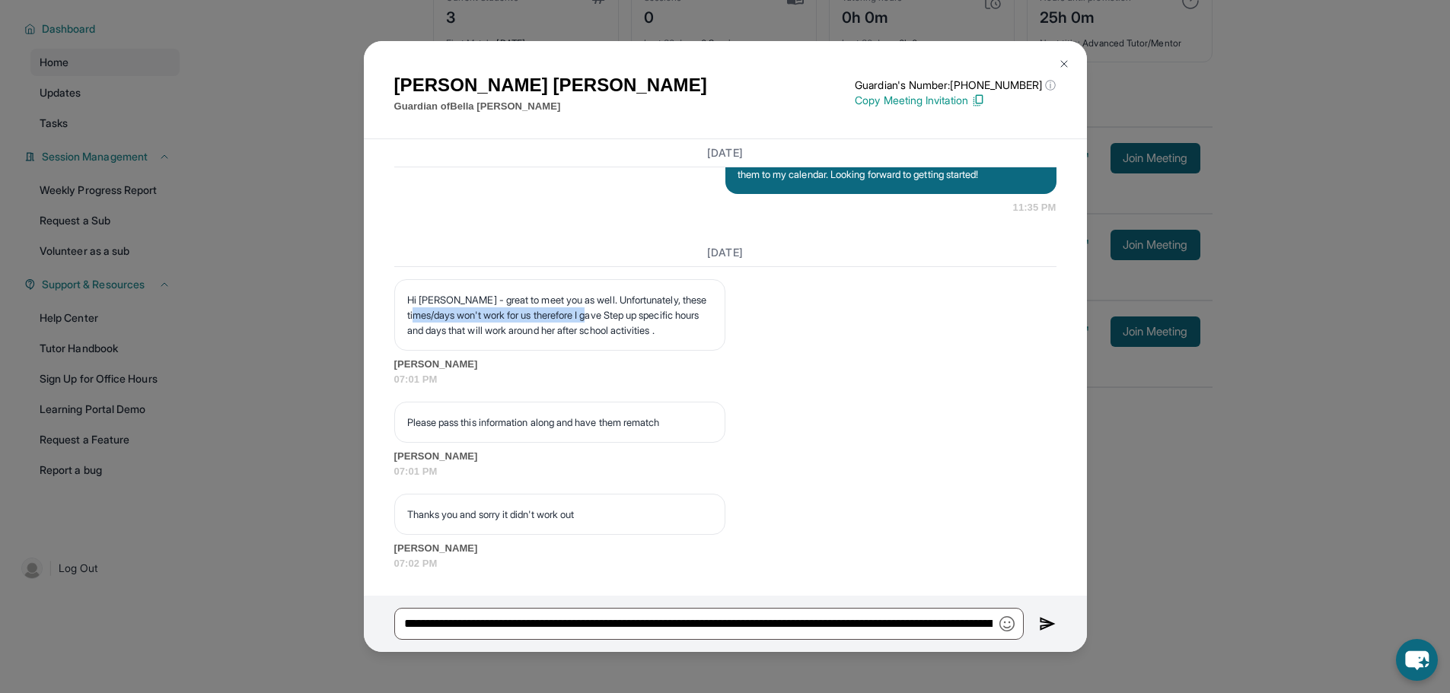
drag, startPoint x: 470, startPoint y: 306, endPoint x: 639, endPoint y: 304, distance: 169.7
click at [639, 304] on p "Hi [PERSON_NAME] - great to meet you as well. Unfortunately, these times/days w…" at bounding box center [559, 315] width 305 height 46
click at [671, 328] on p "Hi [PERSON_NAME] - great to meet you as well. Unfortunately, these times/days w…" at bounding box center [559, 315] width 305 height 46
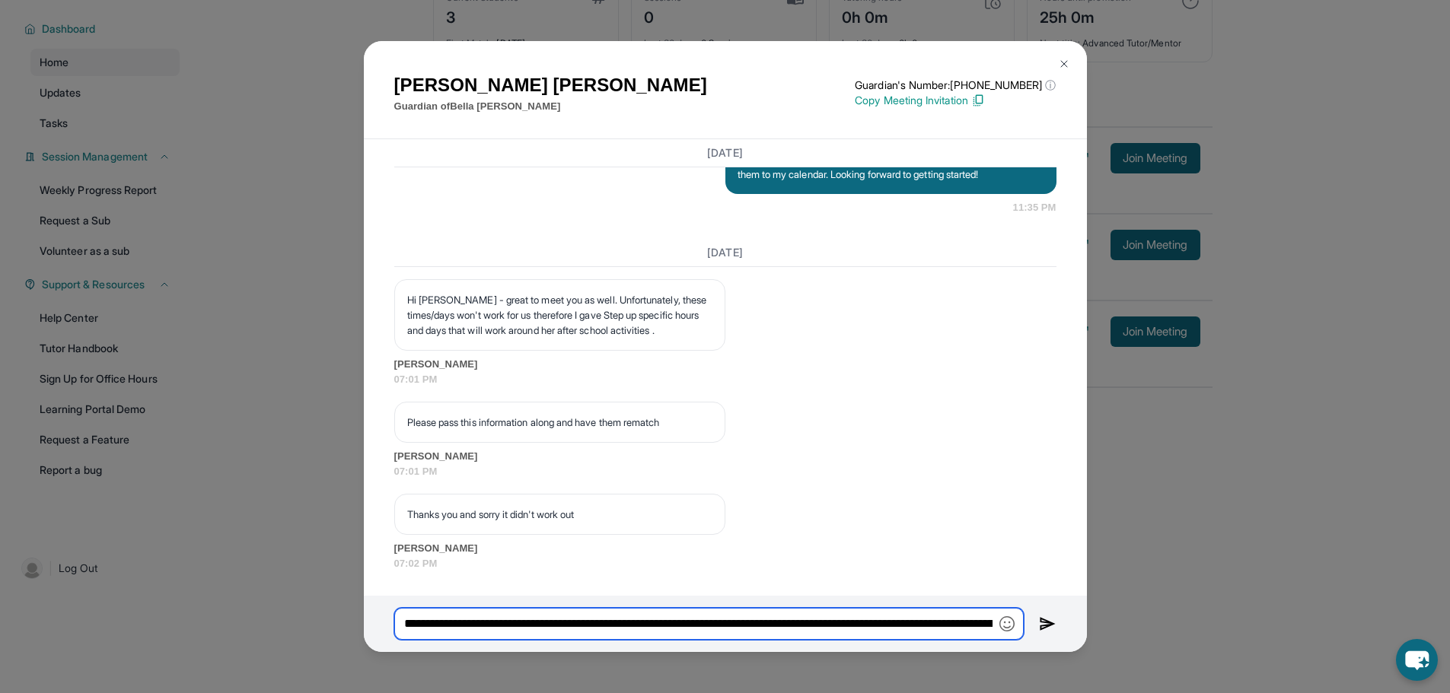
click at [829, 632] on input "**********" at bounding box center [708, 624] width 629 height 32
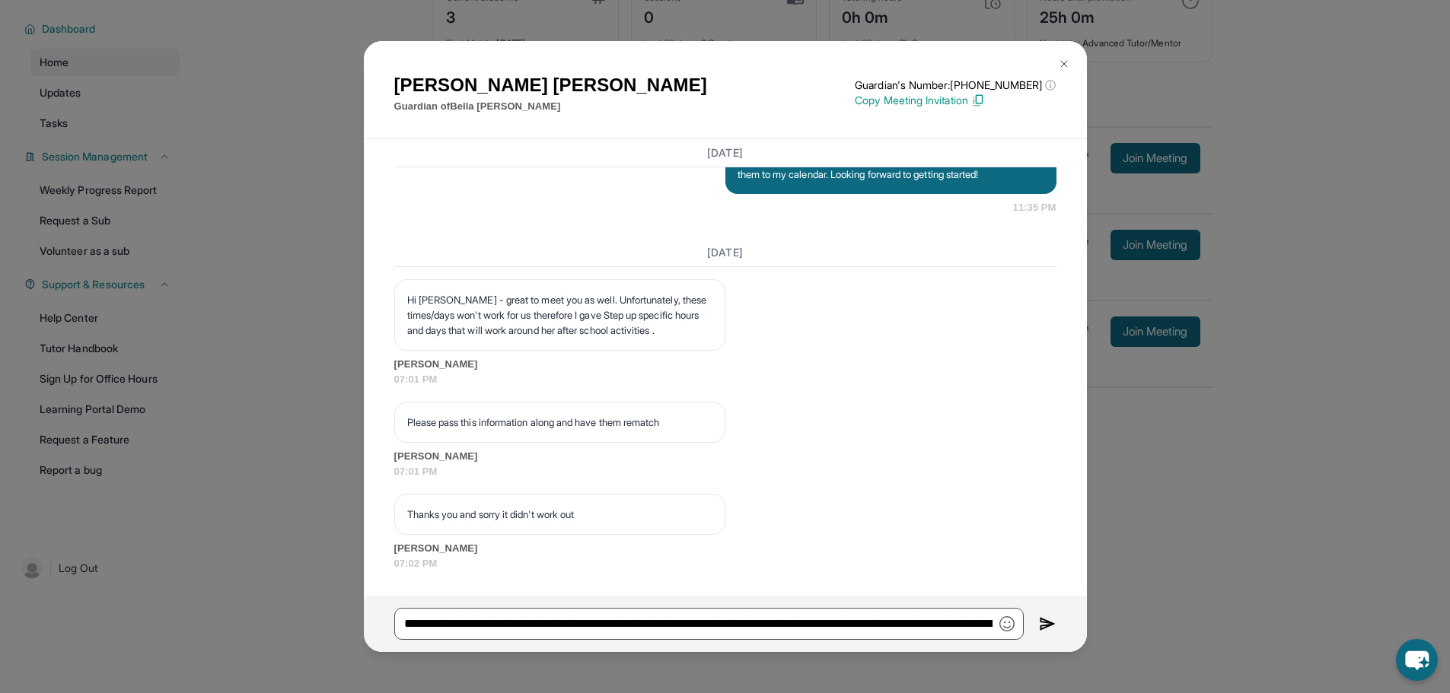
click at [1051, 626] on img at bounding box center [1048, 624] width 18 height 18
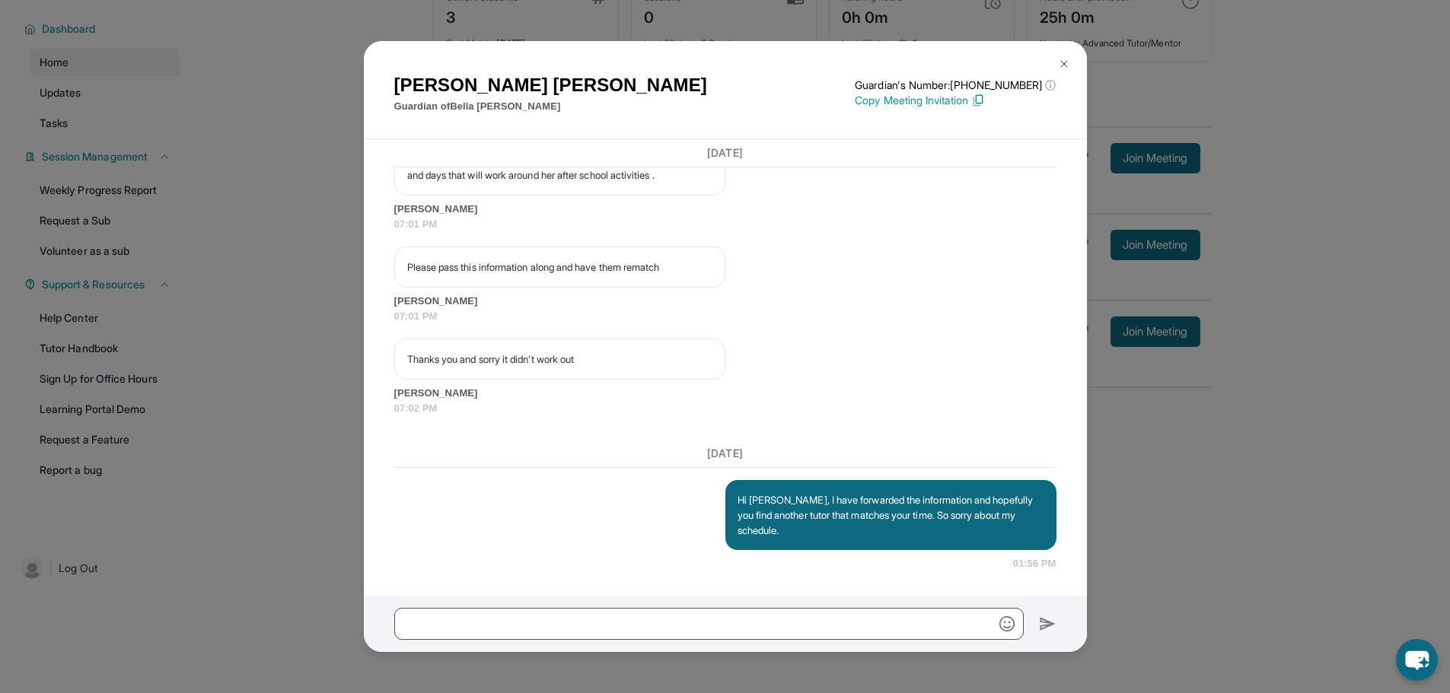
scroll to position [1449, 0]
click at [1212, 553] on div "[PERSON_NAME] Guardian of [PERSON_NAME] Guardian's Number: [PHONE_NUMBER] ⓘ Thi…" at bounding box center [725, 346] width 1450 height 693
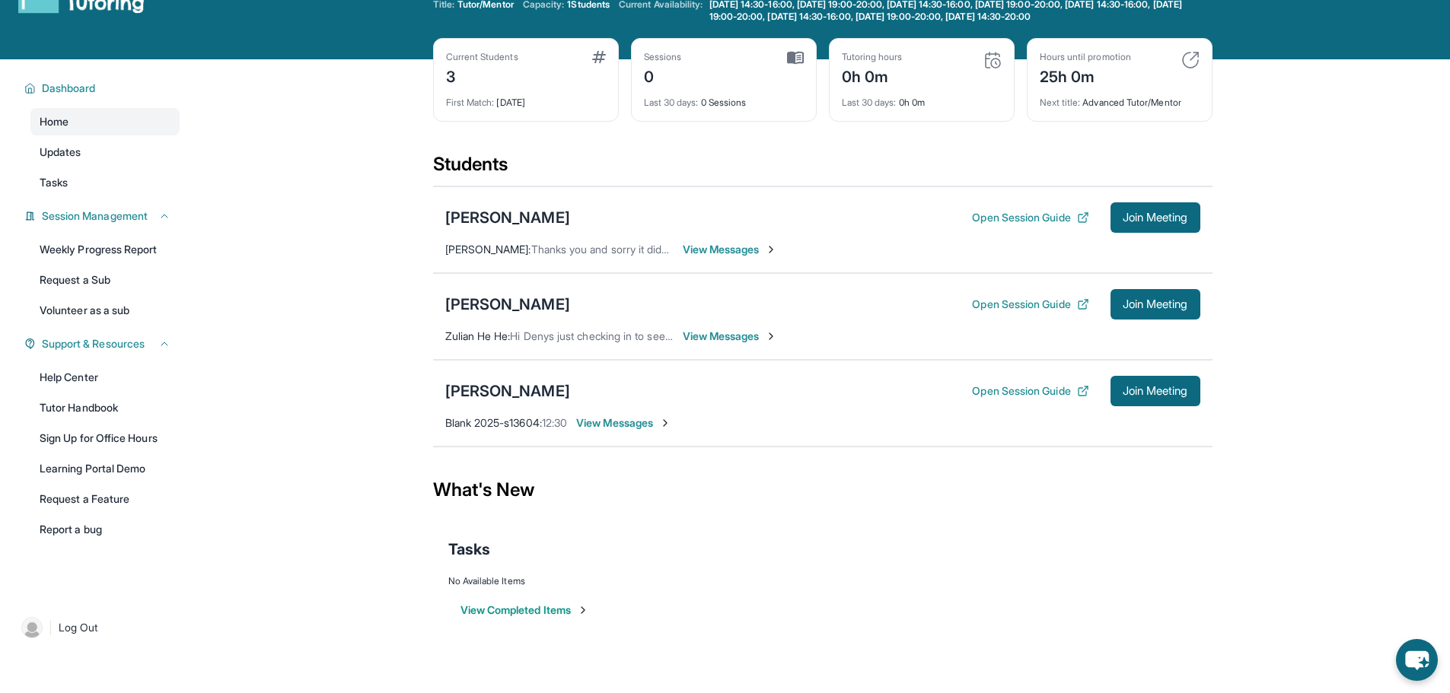
scroll to position [0, 0]
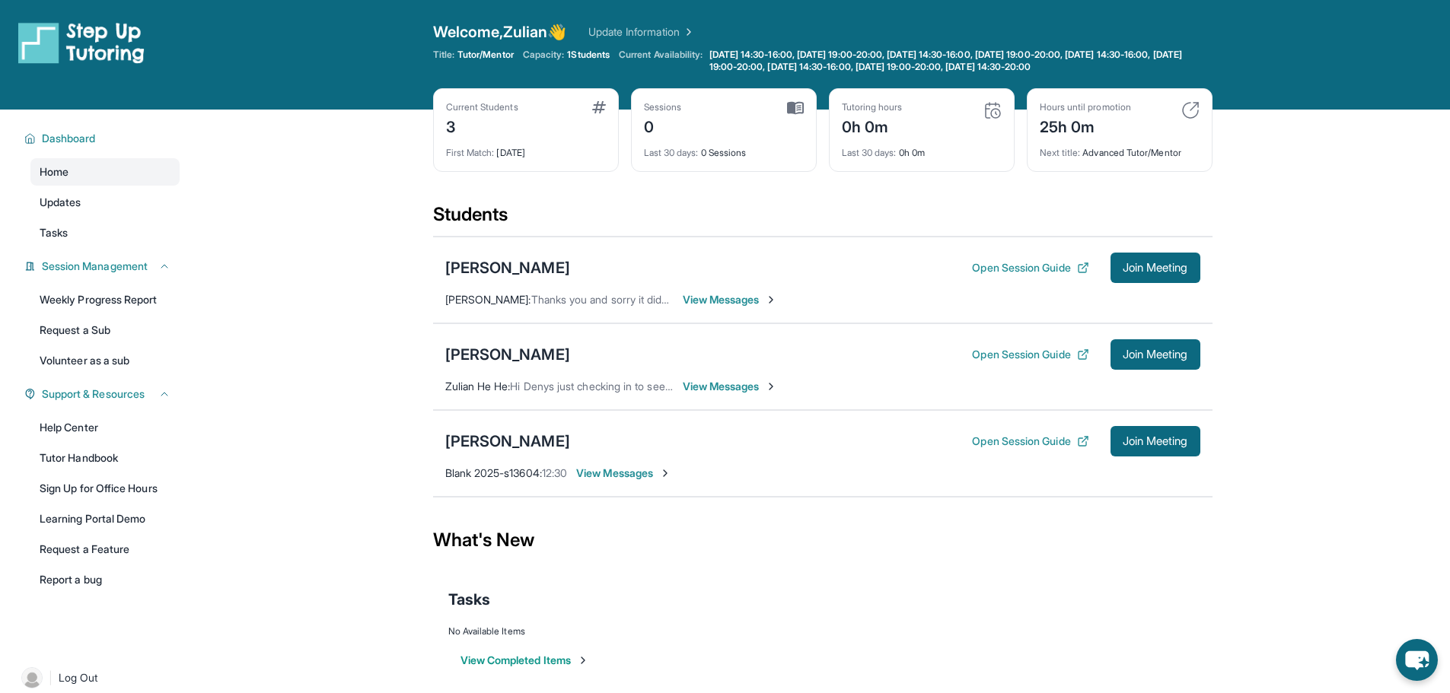
click at [995, 113] on img at bounding box center [992, 110] width 18 height 18
